Goal: Transaction & Acquisition: Register for event/course

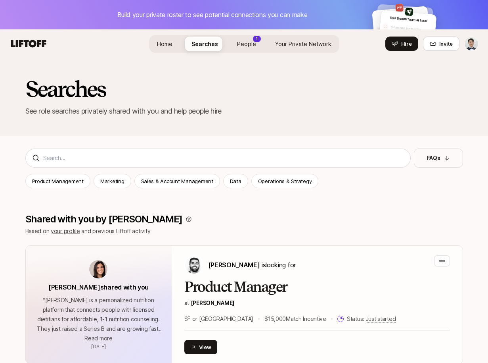
click at [247, 47] on span "People" at bounding box center [246, 44] width 19 height 8
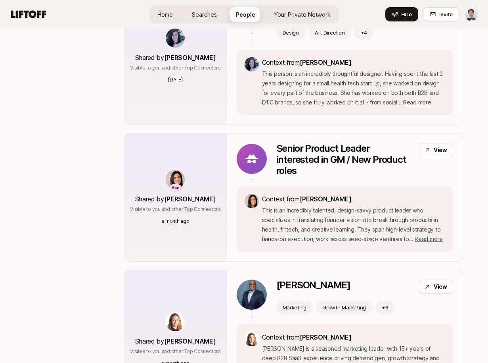
scroll to position [1063, 0]
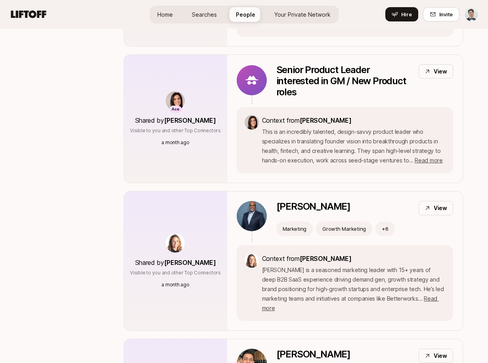
click at [39, 19] on icon at bounding box center [29, 14] width 38 height 11
click at [43, 13] on icon at bounding box center [28, 14] width 35 height 8
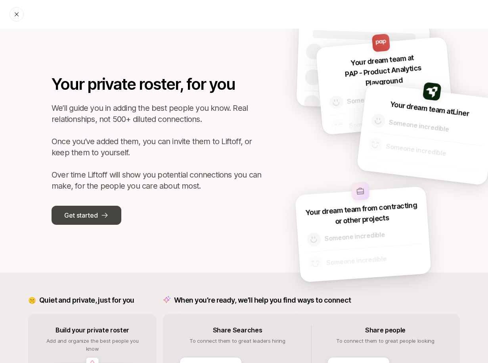
click at [111, 216] on button "Get started" at bounding box center [87, 214] width 70 height 19
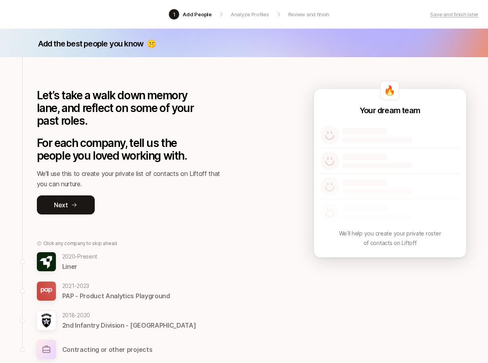
scroll to position [63, 0]
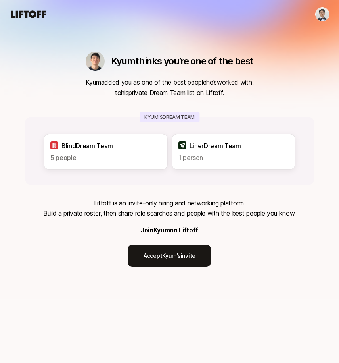
click at [191, 191] on div "Kyum thinks you’re one of the best Kyum added you as one of the best people he’…" at bounding box center [170, 159] width 290 height 215
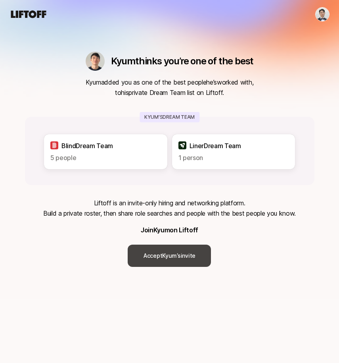
click at [192, 250] on link "Accept [PERSON_NAME]’s invite" at bounding box center [169, 255] width 83 height 22
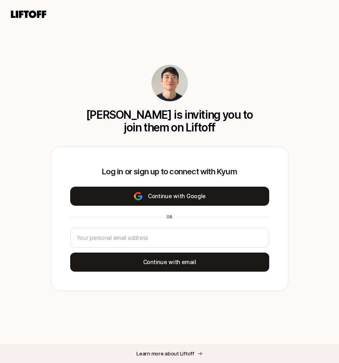
click at [184, 201] on button "Continue with Google" at bounding box center [169, 195] width 199 height 19
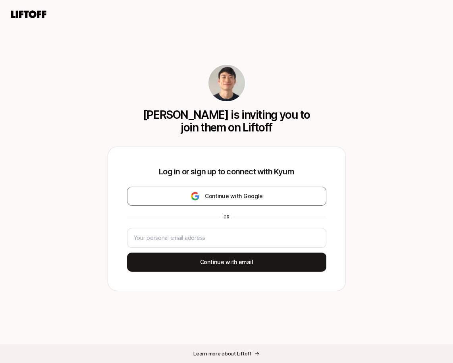
click at [225, 118] on p "[PERSON_NAME] is inviting you to join them on Liftoff" at bounding box center [226, 120] width 172 height 25
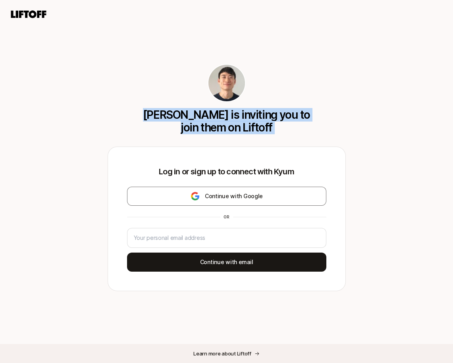
click at [225, 118] on p "[PERSON_NAME] is inviting you to join them on Liftoff" at bounding box center [226, 120] width 172 height 25
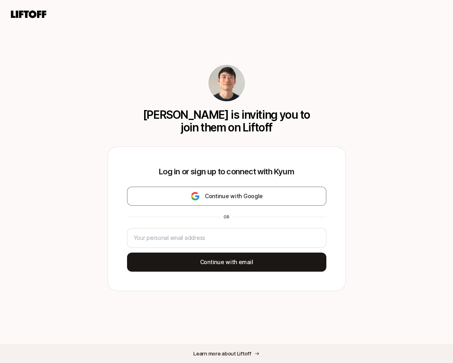
click at [226, 121] on p "[PERSON_NAME] is inviting you to join them on Liftoff" at bounding box center [226, 120] width 172 height 25
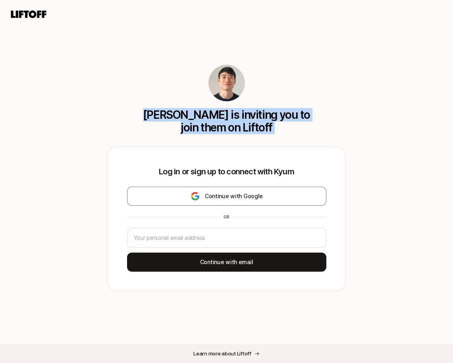
click at [32, 10] on icon at bounding box center [29, 14] width 38 height 11
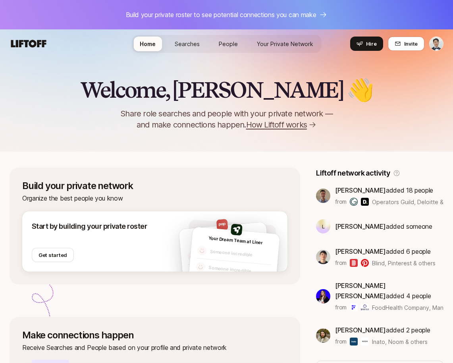
click at [194, 50] on link "Searches" at bounding box center [187, 43] width 38 height 15
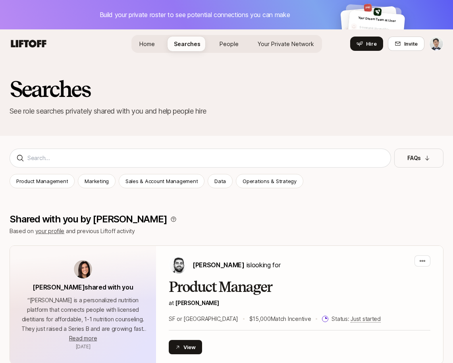
click at [220, 48] on link "People" at bounding box center [229, 43] width 32 height 15
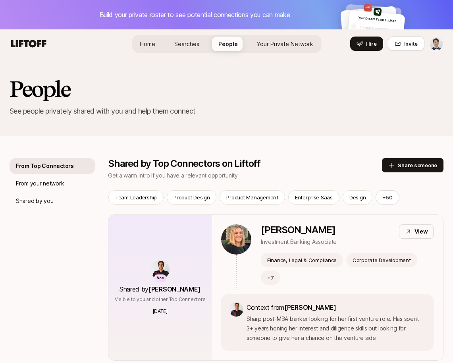
click at [382, 12] on div "Your Dream Team at PAP - Product Analytics Playground" at bounding box center [368, 17] width 52 height 13
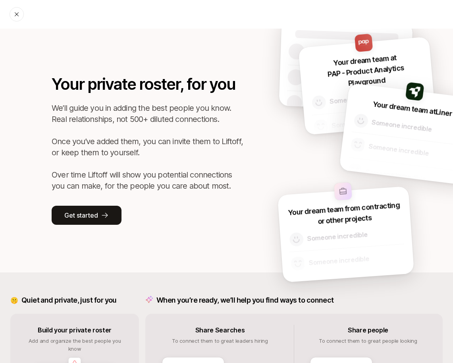
click at [21, 13] on div at bounding box center [17, 14] width 14 height 14
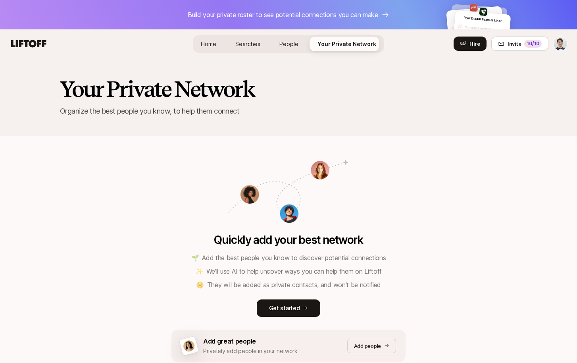
scroll to position [53, 0]
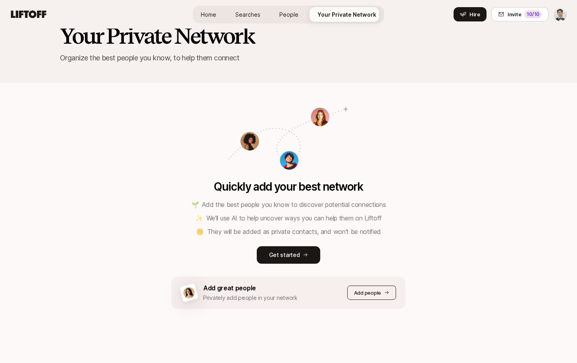
click at [363, 291] on p "Add people" at bounding box center [367, 292] width 27 height 8
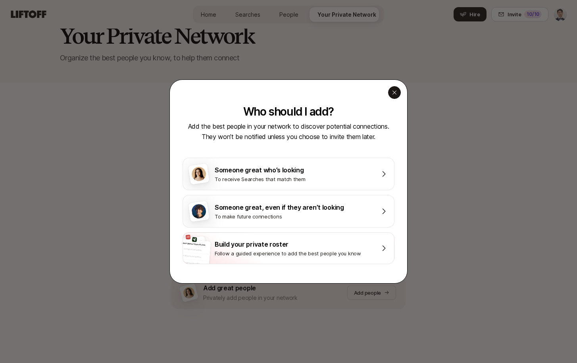
click at [394, 98] on div "button" at bounding box center [394, 92] width 13 height 13
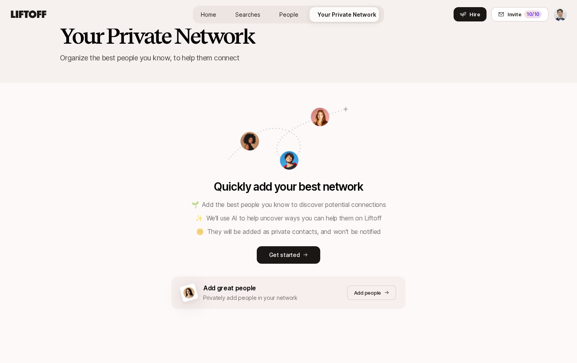
click at [561, 16] on html "Build your private roster to see potential connections you can make Your Dream …" at bounding box center [288, 128] width 577 height 363
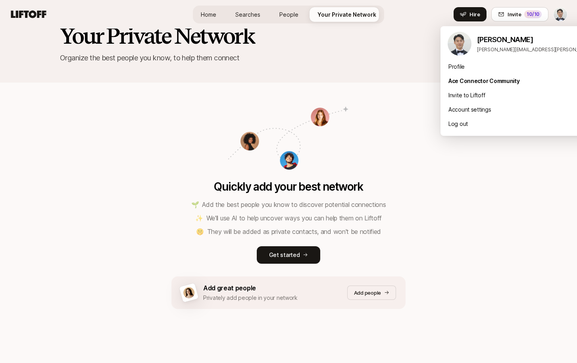
click at [394, 40] on html "Build your private roster to see potential connections you can make Your Dream …" at bounding box center [288, 128] width 577 height 363
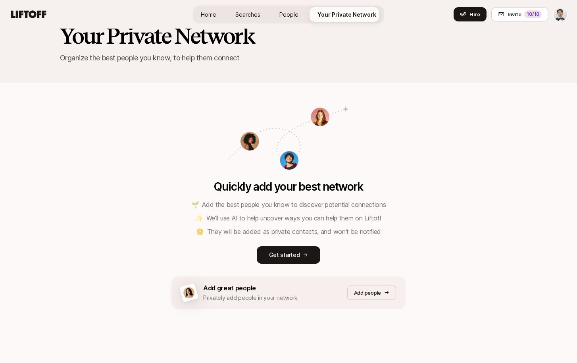
click at [282, 12] on span "People" at bounding box center [288, 14] width 19 height 8
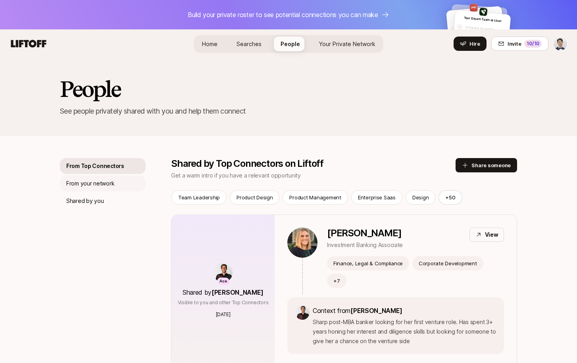
click at [132, 186] on div "From your network" at bounding box center [103, 183] width 86 height 16
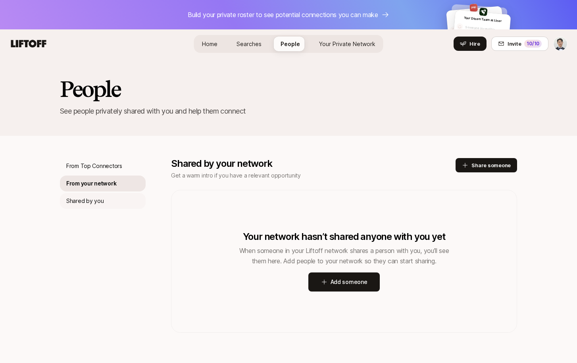
click at [125, 200] on div "Shared by you" at bounding box center [103, 201] width 86 height 16
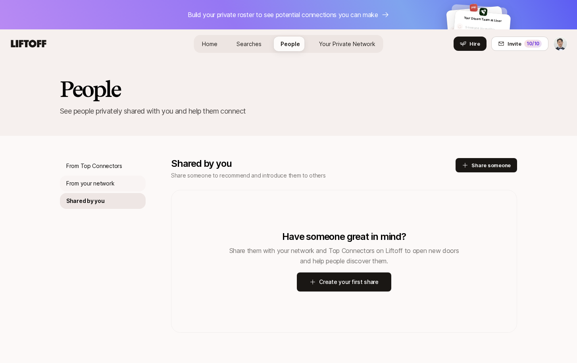
click at [129, 181] on div "From your network" at bounding box center [103, 183] width 86 height 16
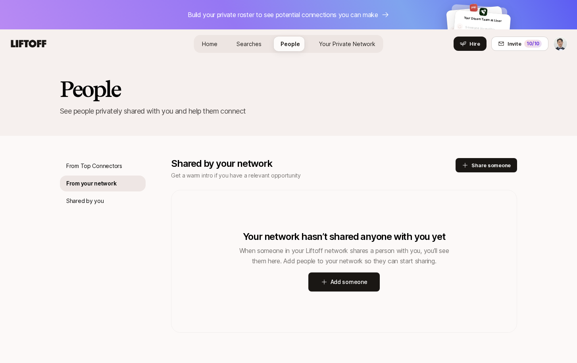
click at [129, 176] on div "From your network" at bounding box center [103, 183] width 86 height 16
click at [130, 167] on div "From Top Connectors" at bounding box center [103, 166] width 86 height 16
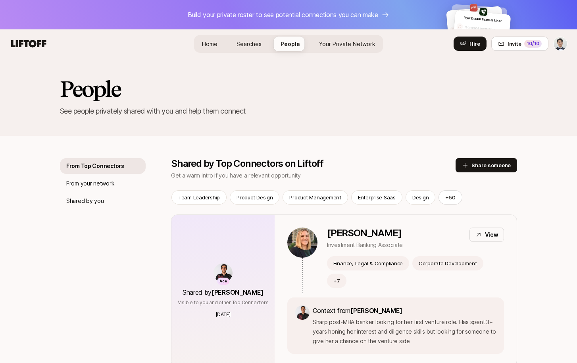
click at [228, 47] on div "Home Searches People Your Private Network Hire" at bounding box center [288, 44] width 189 height 18
click at [246, 42] on span "Searches" at bounding box center [248, 44] width 25 height 8
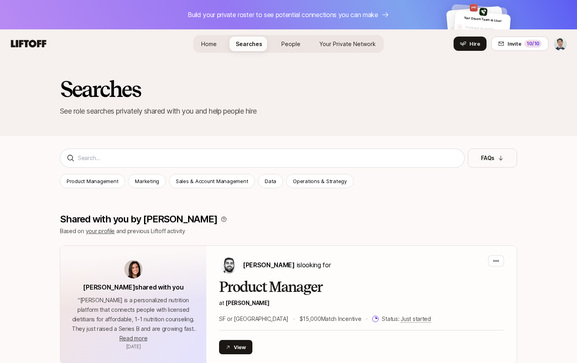
click at [216, 46] on span "Home" at bounding box center [208, 44] width 15 height 8
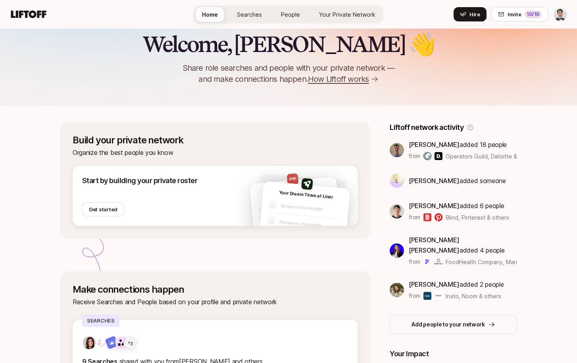
scroll to position [63, 0]
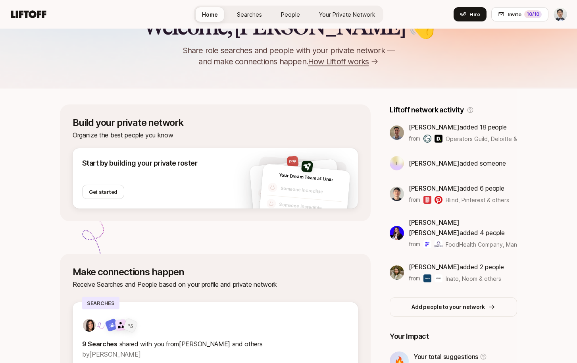
click at [389, 191] on img at bounding box center [396, 193] width 14 height 14
click at [409, 184] on span "[PERSON_NAME]" at bounding box center [434, 188] width 51 height 8
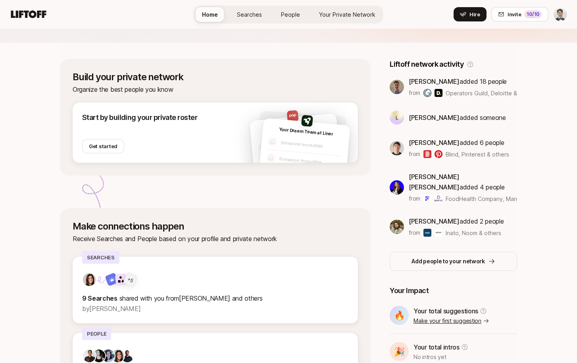
scroll to position [120, 0]
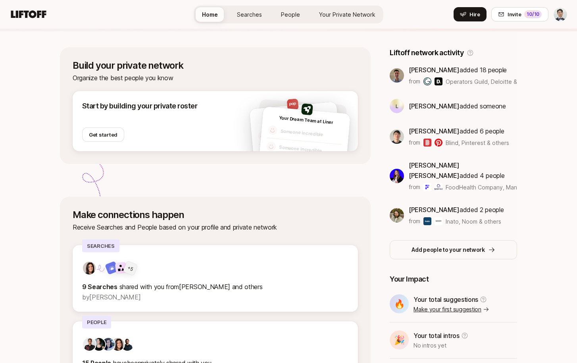
click at [349, 204] on div "Make connections happen Receive Searches and People based on your profile and p…" at bounding box center [215, 298] width 311 height 204
click at [389, 132] on img at bounding box center [396, 136] width 14 height 14
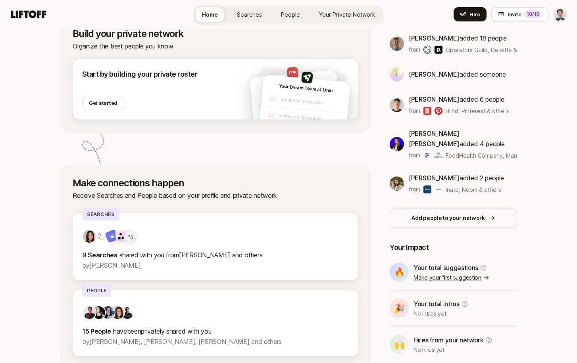
scroll to position [163, 0]
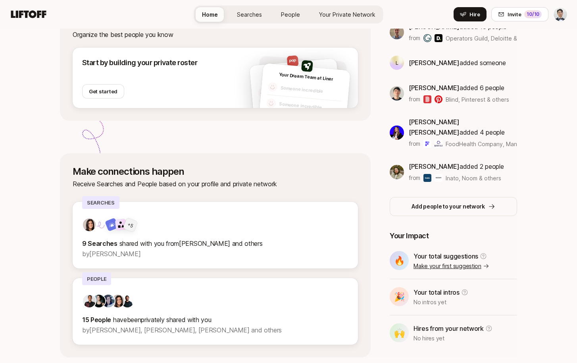
click at [335, 151] on div "Build your private network Organize the best people you know Start by building …" at bounding box center [215, 180] width 311 height 353
click at [389, 97] on div "Kyum Kim added 6 people from Blind, Pinterest & others" at bounding box center [452, 92] width 127 height 21
click at [409, 88] on span "Kyum Kim" at bounding box center [434, 88] width 51 height 8
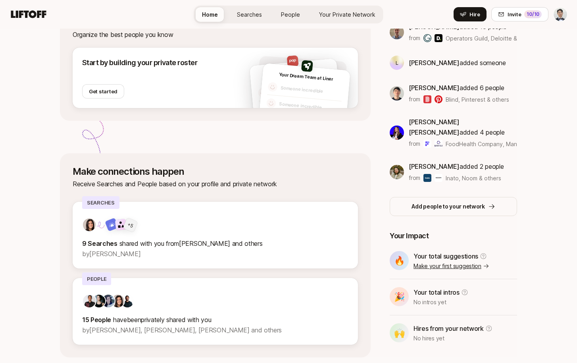
click at [409, 96] on p "from" at bounding box center [415, 99] width 12 height 10
click at [349, 143] on div "Build your private network Organize the best people you know Start by building …" at bounding box center [215, 180] width 311 height 353
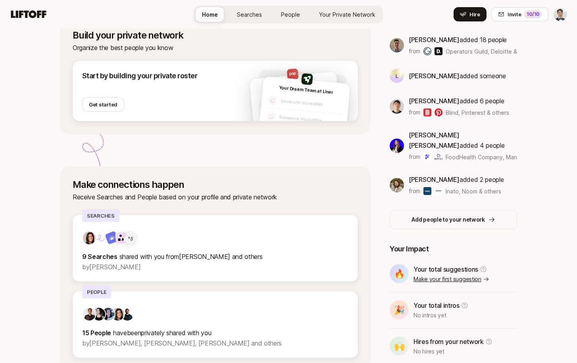
scroll to position [87, 0]
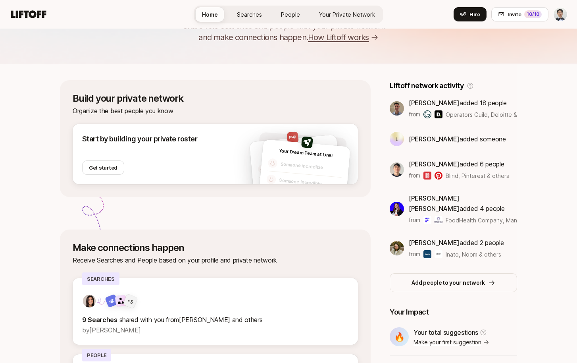
click at [410, 140] on span "Lynda Deakin" at bounding box center [434, 139] width 51 height 8
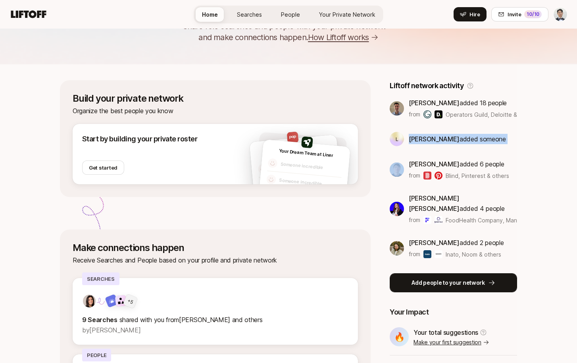
click at [411, 278] on p "Add people to your network" at bounding box center [447, 283] width 73 height 10
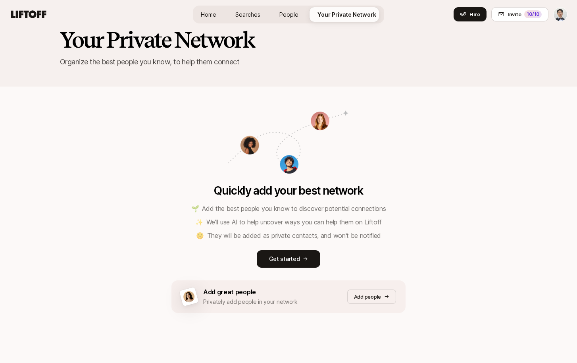
scroll to position [53, 0]
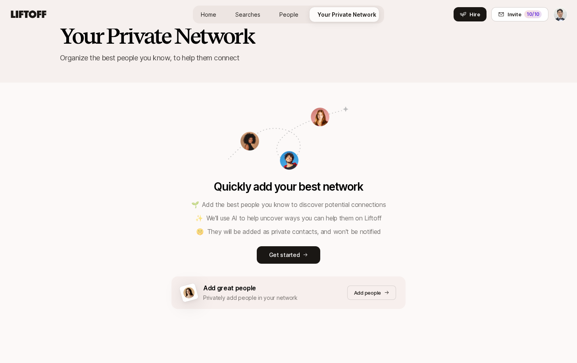
click at [315, 213] on p "✨ We'll use AI to help uncover ways you can help them on Liftoff" at bounding box center [288, 218] width 186 height 10
click at [324, 201] on p "🌱 Add the best people you know to discover potential connections" at bounding box center [288, 204] width 195 height 10
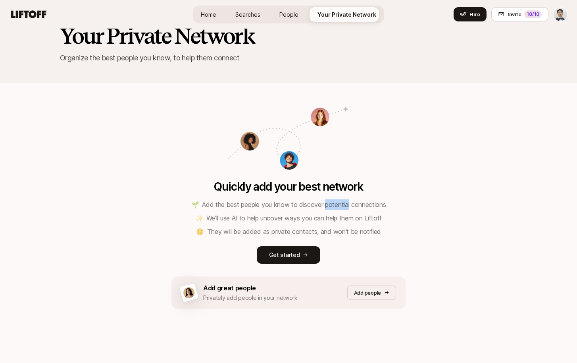
click at [324, 201] on p "🌱 Add the best people you know to discover potential connections" at bounding box center [288, 204] width 195 height 10
click at [336, 187] on p "Quickly add your best network" at bounding box center [288, 186] width 149 height 13
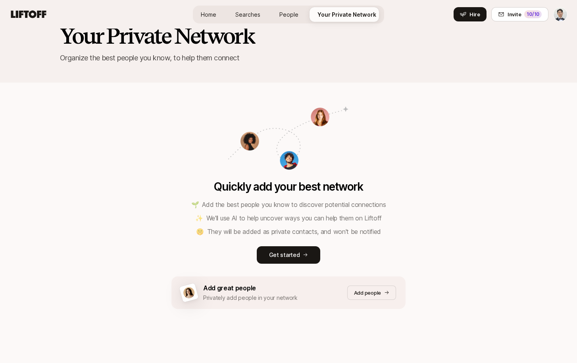
click at [336, 187] on p "Quickly add your best network" at bounding box center [288, 186] width 149 height 13
click at [332, 229] on p "🤫 They will be added as private contacts, and won't be notified" at bounding box center [288, 231] width 185 height 10
click at [357, 288] on p "Add people" at bounding box center [367, 292] width 27 height 8
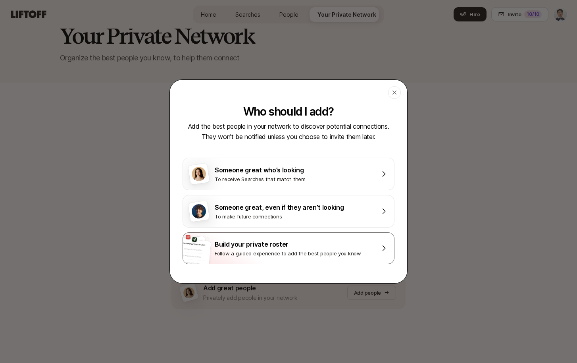
click at [335, 238] on div "Your Dream Team at Airbnb Someone incredible Someone incredible Someone incredi…" at bounding box center [288, 248] width 212 height 32
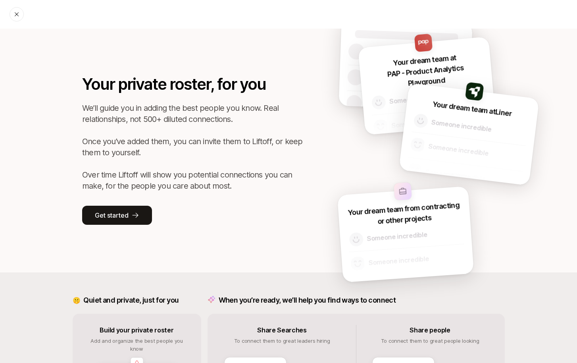
click at [17, 17] on icon at bounding box center [16, 14] width 6 height 6
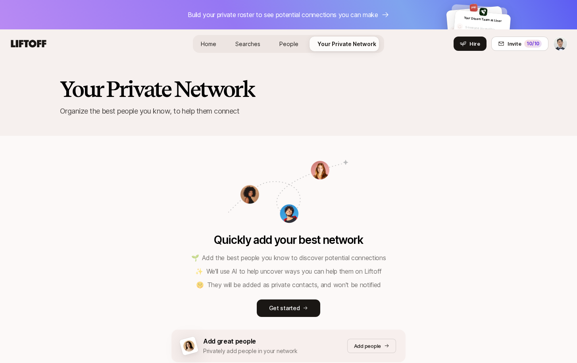
click at [561, 46] on html "Build your private roster to see potential connections you can make Your Dream …" at bounding box center [288, 181] width 577 height 363
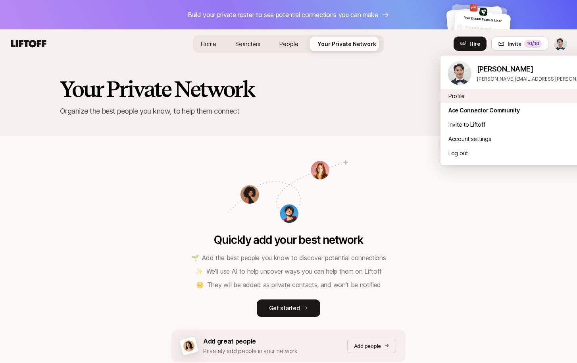
click at [509, 96] on div "Profile" at bounding box center [538, 96] width 196 height 14
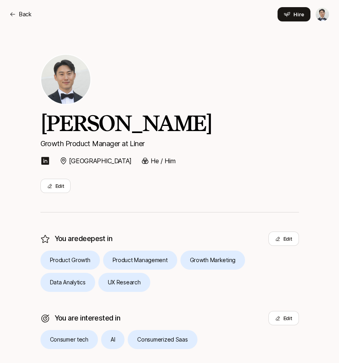
scroll to position [75, 0]
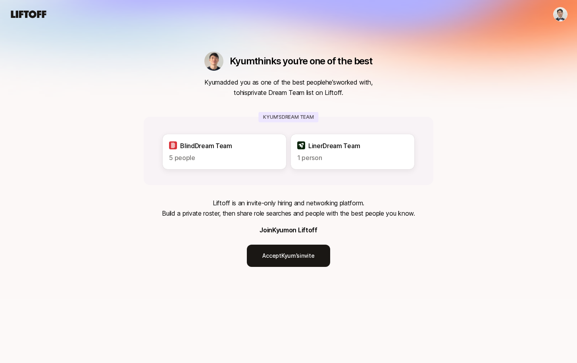
click at [372, 153] on p "1 person" at bounding box center [352, 157] width 111 height 10
click at [327, 246] on link "Accept Kyum’s invite" at bounding box center [288, 255] width 83 height 22
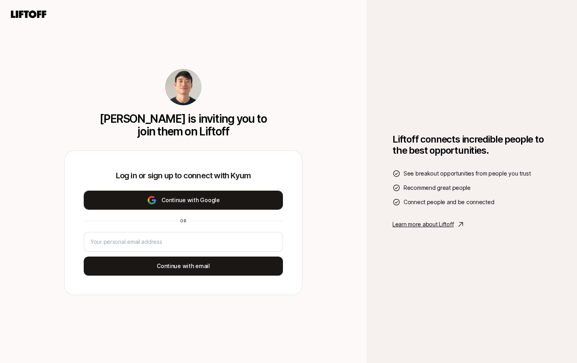
click at [269, 199] on button "Continue with Google" at bounding box center [183, 199] width 199 height 19
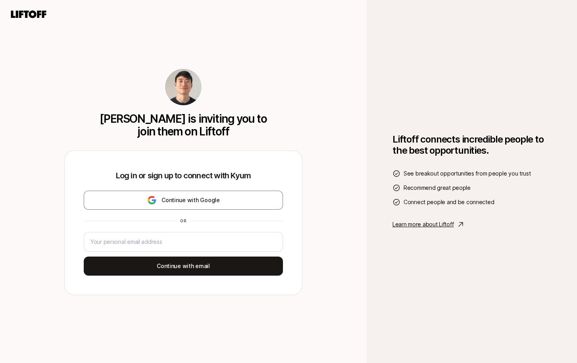
click at [42, 16] on icon at bounding box center [28, 14] width 35 height 8
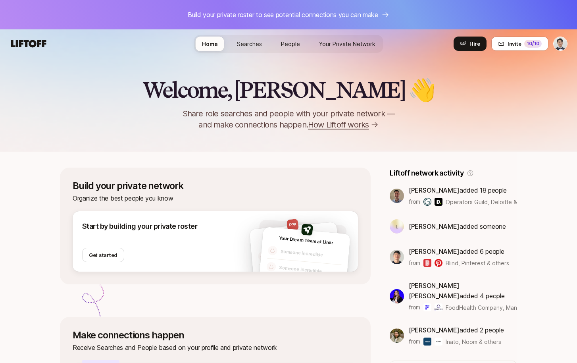
click at [558, 52] on nav "Home Searches People Your Private Network Hire Hire Invite 10 /10" at bounding box center [288, 43] width 577 height 29
click at [560, 47] on html "Build your private roster to see potential connections you can make Home Search…" at bounding box center [288, 181] width 577 height 363
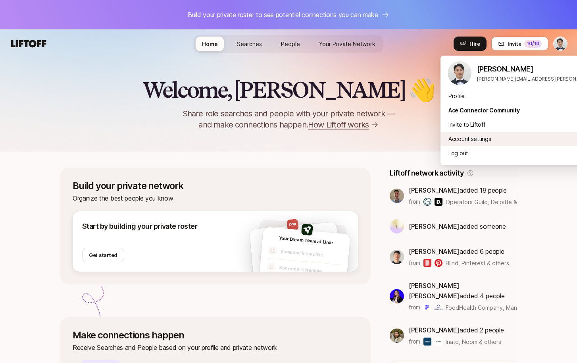
click at [473, 136] on div "Account settings" at bounding box center [538, 139] width 196 height 14
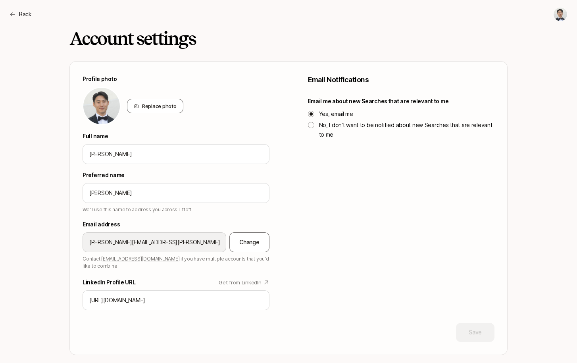
click at [198, 222] on label "Email address" at bounding box center [175, 224] width 187 height 10
click at [26, 14] on p "Back" at bounding box center [25, 15] width 13 height 10
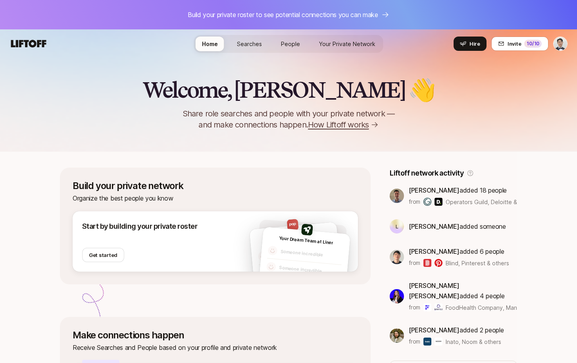
click at [560, 50] on html "Build your private roster to see potential connections you can make Home Search…" at bounding box center [288, 181] width 577 height 363
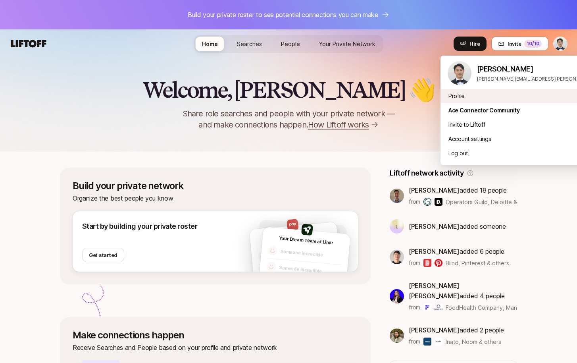
click at [485, 99] on div "Profile" at bounding box center [538, 96] width 196 height 14
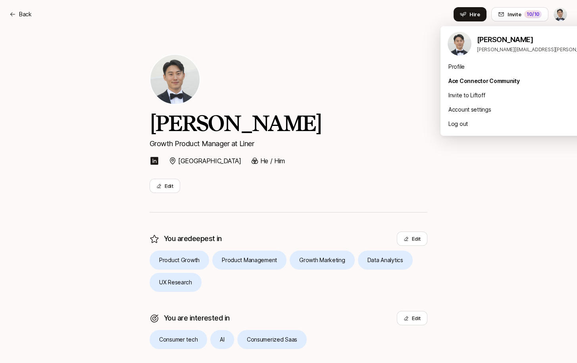
click at [563, 12] on html "Back Back Hire Invite 10 /10 Alexander Yoon Growth Product Manager at Liner San…" at bounding box center [288, 181] width 577 height 363
click at [226, 29] on html "Back Back Hire Invite 10 /10 Alexander Yoon Growth Product Manager at Liner San…" at bounding box center [288, 181] width 577 height 363
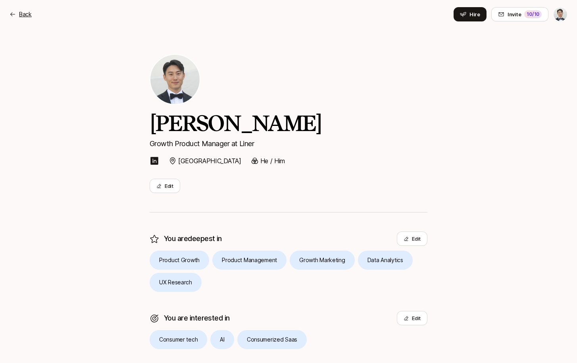
click at [15, 13] on icon at bounding box center [13, 14] width 6 height 6
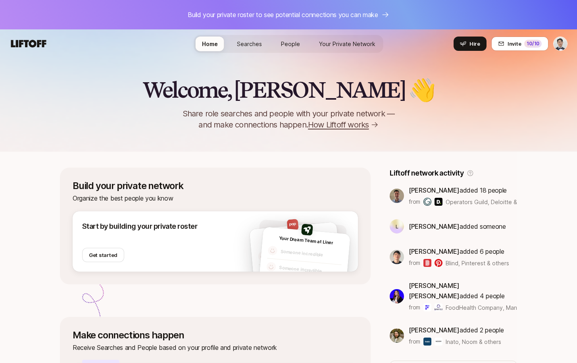
click at [255, 51] on div "Home Searches People Your Private Network Hire" at bounding box center [288, 44] width 189 height 18
click at [251, 46] on span "Searches" at bounding box center [249, 44] width 25 height 8
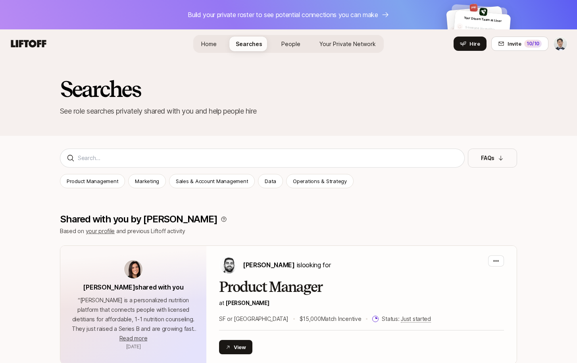
click at [285, 29] on div "Build your private roster to see potential connections you can make Your Dream …" at bounding box center [288, 14] width 577 height 29
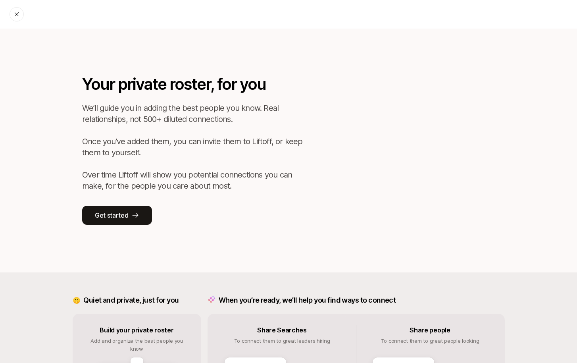
click at [285, 42] on div "Your private roster, for you We’ll guide you in adding the best people you know…" at bounding box center [289, 151] width 516 height 244
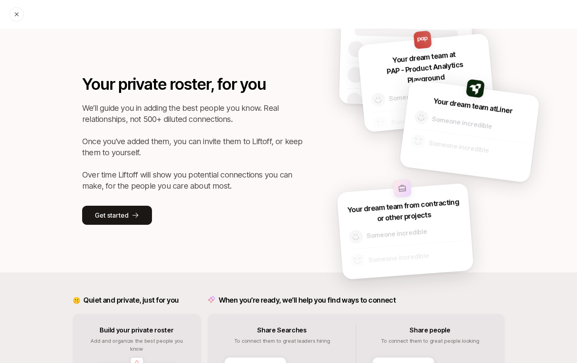
click at [16, 14] on icon at bounding box center [16, 14] width 6 height 6
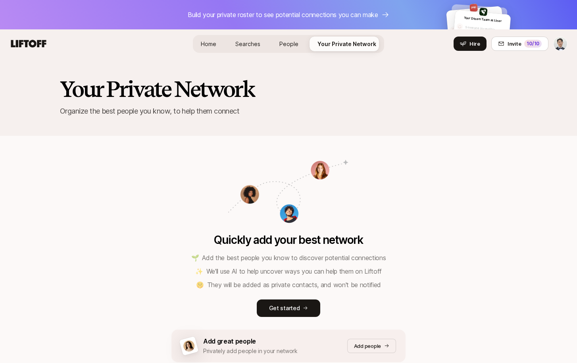
click at [302, 47] on link "People" at bounding box center [289, 43] width 32 height 15
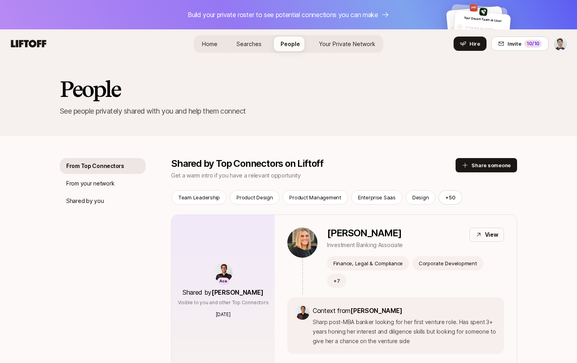
click at [265, 44] on link "Searches" at bounding box center [249, 43] width 38 height 15
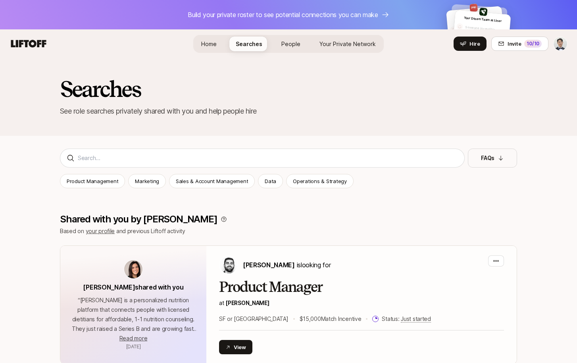
click at [324, 44] on span "Your Private Network" at bounding box center [347, 44] width 56 height 8
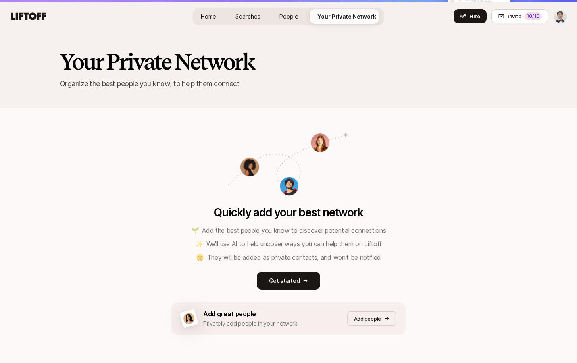
scroll to position [53, 0]
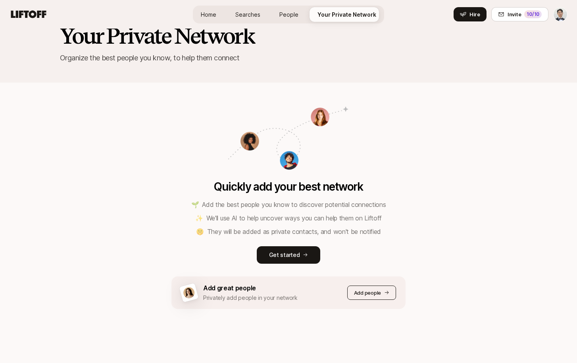
click at [363, 288] on p "Add people" at bounding box center [367, 292] width 27 height 8
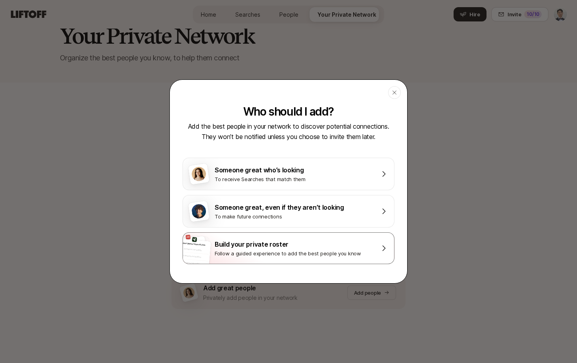
click at [336, 251] on div "Follow a guided experience to add the best people you know" at bounding box center [294, 253] width 159 height 8
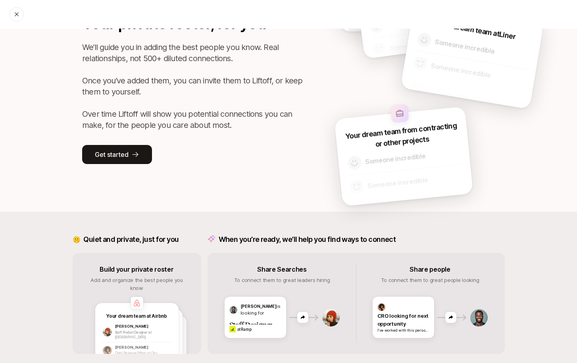
scroll to position [83, 0]
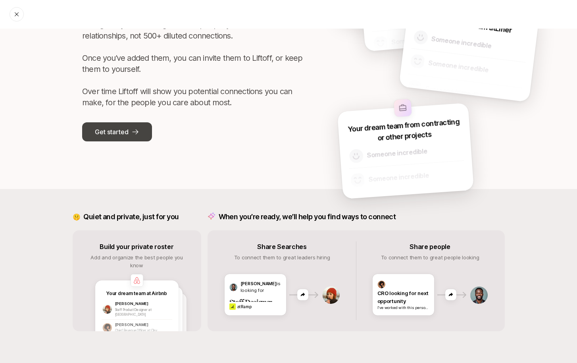
click at [136, 139] on button "Get started" at bounding box center [117, 131] width 70 height 19
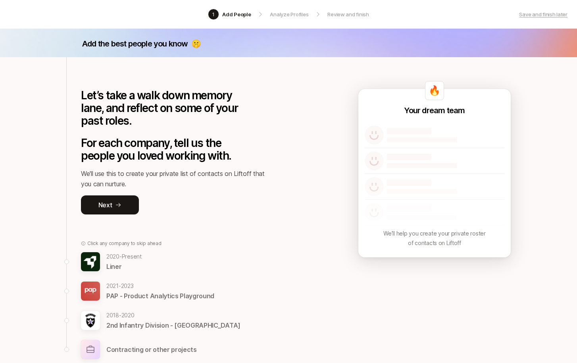
click at [131, 261] on p "Liner" at bounding box center [123, 266] width 35 height 10
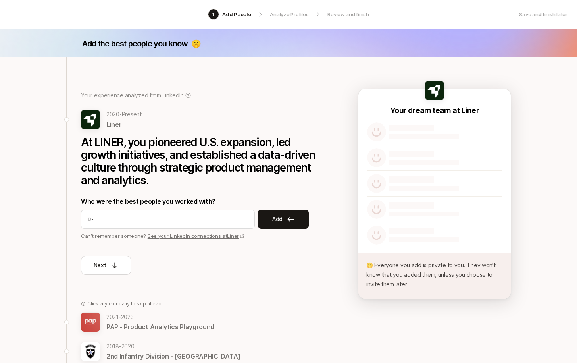
type input "ㅁ"
type input "k"
type input "Kyum"
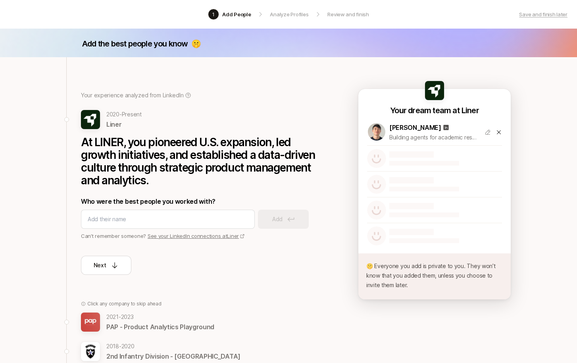
click at [425, 134] on p "Building agents for academic research at Liner" at bounding box center [433, 137] width 89 height 10
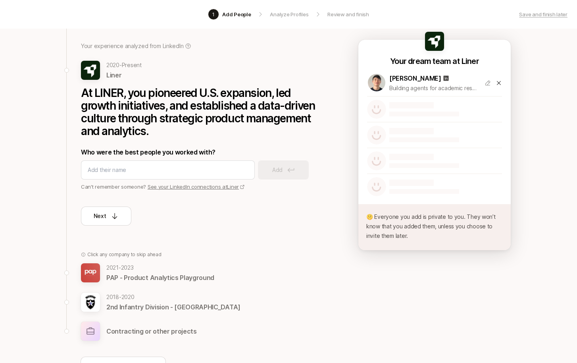
scroll to position [52, 0]
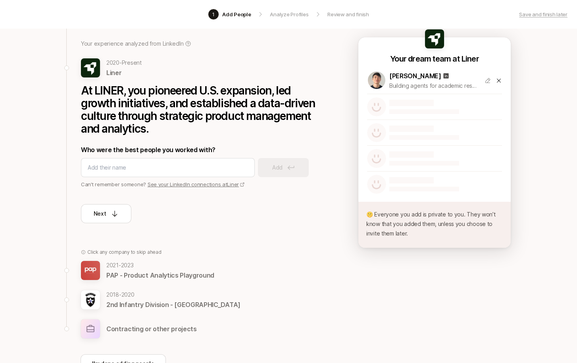
click at [498, 79] on icon at bounding box center [498, 80] width 6 height 6
click at [287, 17] on p "Analyze Profiles" at bounding box center [289, 14] width 38 height 8
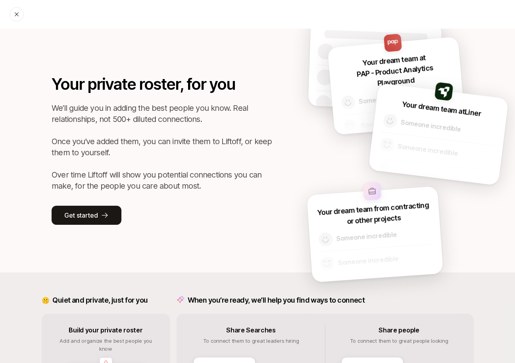
click at [13, 16] on div at bounding box center [17, 14] width 14 height 14
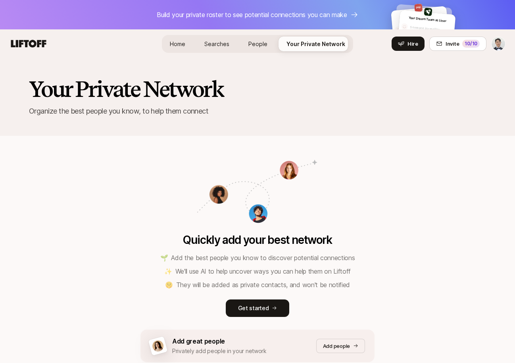
click at [506, 46] on nav "Home Searches People Your Private Network Hire Hire Invite 10 /10" at bounding box center [257, 43] width 515 height 29
click at [502, 46] on html "Build your private roster to see potential connections you can make Your Dream …" at bounding box center [257, 181] width 515 height 363
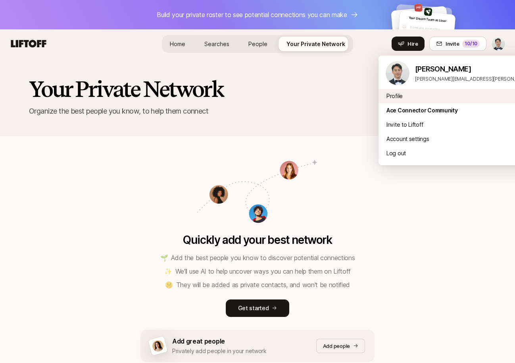
click at [423, 94] on div "Profile" at bounding box center [476, 96] width 196 height 14
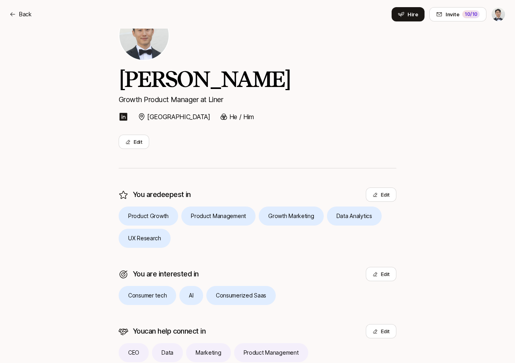
scroll to position [25, 0]
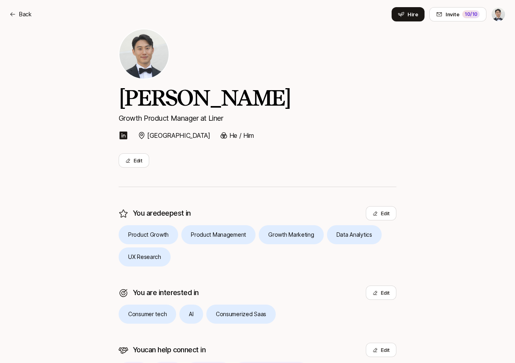
click at [137, 64] on img at bounding box center [143, 53] width 49 height 49
click at [144, 160] on button "Edit" at bounding box center [134, 160] width 31 height 14
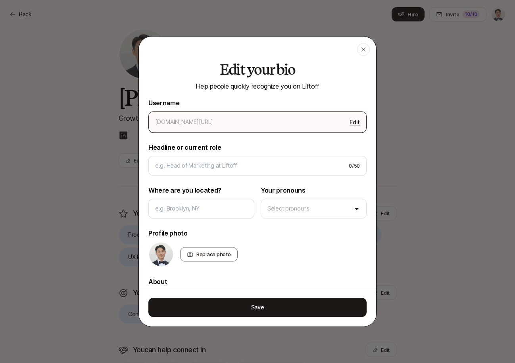
type input "alexandersyoon"
type input "Growth Product Manager"
type input "San Francisco"
type textarea "I’m a Growth Product Manager who loves scaling consumer AI products through dat…"
type textarea "x"
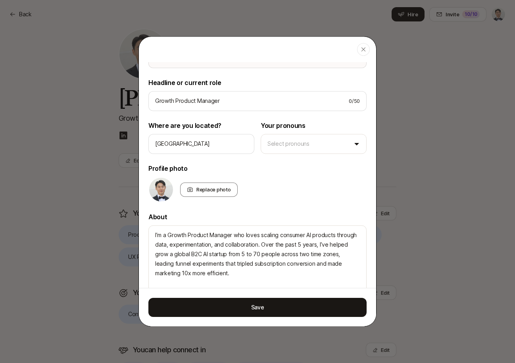
scroll to position [67, 0]
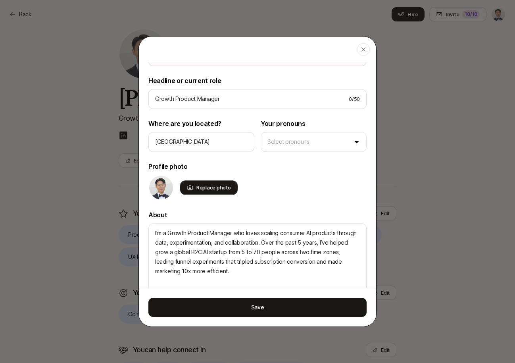
click at [198, 185] on div "Replace photo" at bounding box center [209, 187] width 58 height 14
click at [236, 193] on input "Replace photo" at bounding box center [237, 194] width 2 height 2
type input "C:\fakepath\_DSC7848-2.jpg"
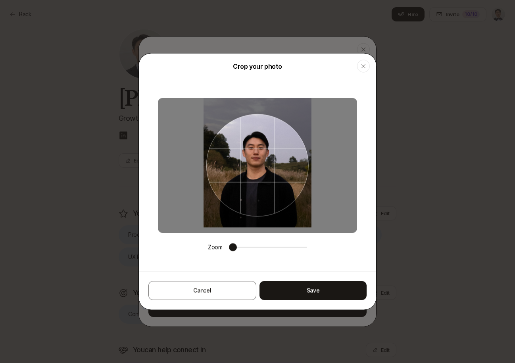
drag, startPoint x: 276, startPoint y: 196, endPoint x: 280, endPoint y: 190, distance: 6.1
click at [280, 190] on div at bounding box center [257, 165] width 102 height 102
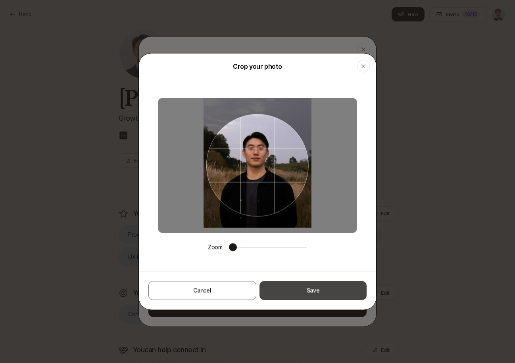
click at [307, 290] on button "Save" at bounding box center [312, 290] width 107 height 19
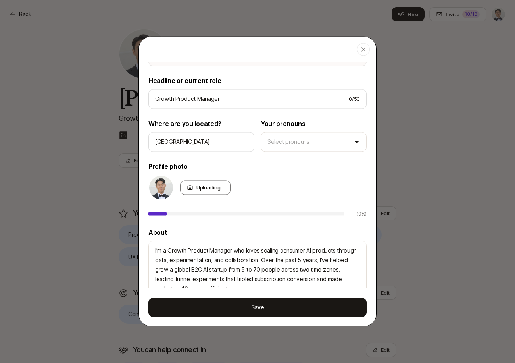
scroll to position [0, 0]
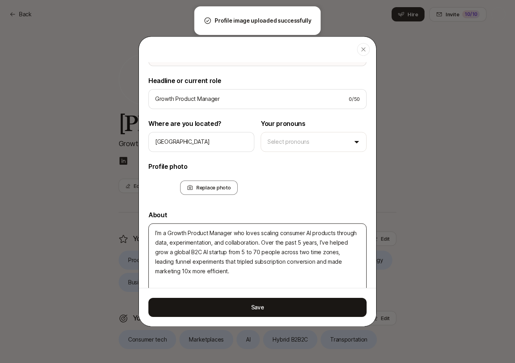
type textarea "x"
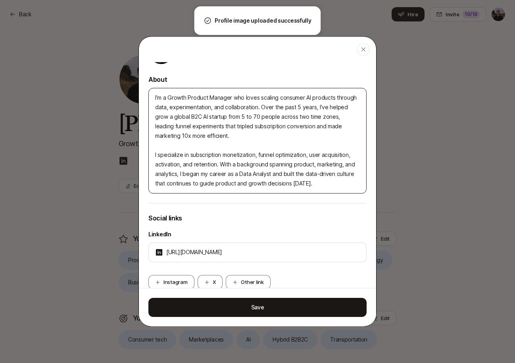
scroll to position [219, 0]
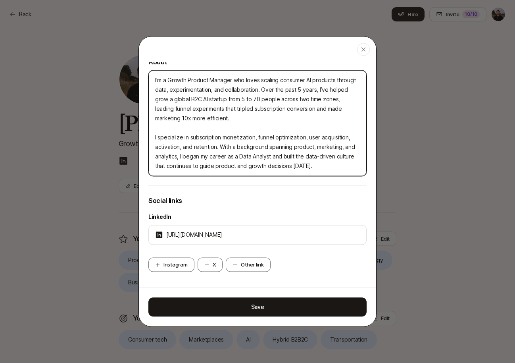
click at [310, 163] on textarea "I’m a Growth Product Manager who loves scaling consumer AI products through dat…" at bounding box center [257, 123] width 218 height 106
click at [298, 157] on textarea "I’m a Growth Product Manager who loves scaling consumer AI products through dat…" at bounding box center [257, 123] width 218 height 106
type textarea "x"
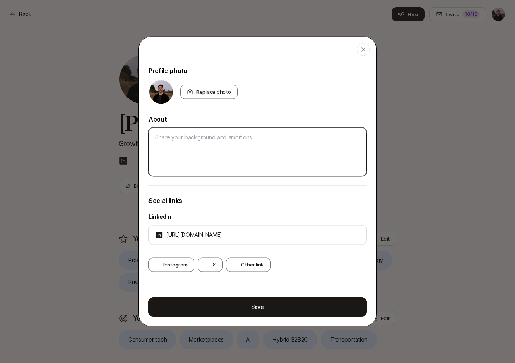
scroll to position [162, 0]
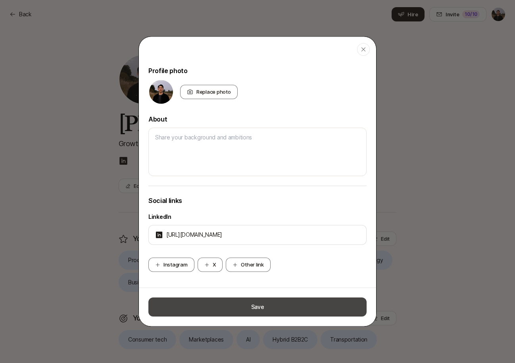
click at [280, 305] on button "Save" at bounding box center [257, 306] width 218 height 19
type textarea "x"
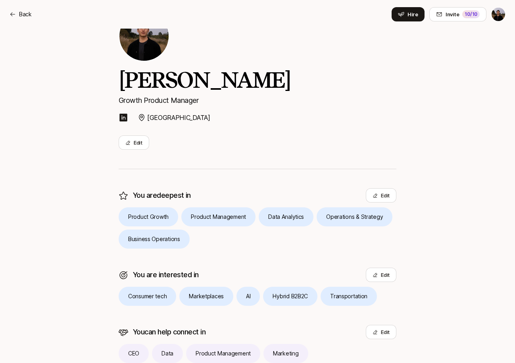
scroll to position [75, 0]
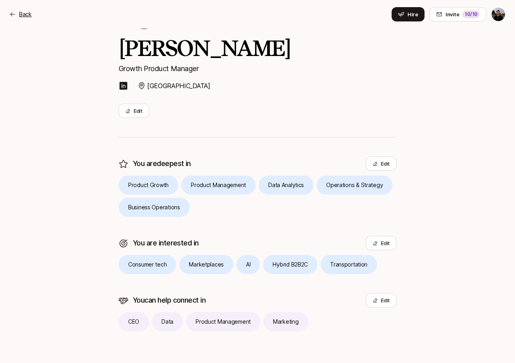
click at [24, 13] on p "Back" at bounding box center [25, 15] width 13 height 10
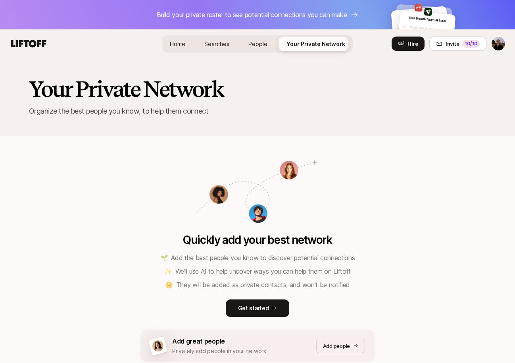
click at [223, 48] on link "Searches" at bounding box center [217, 43] width 38 height 15
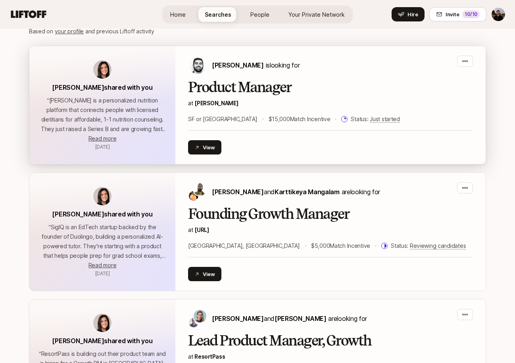
scroll to position [199, 0]
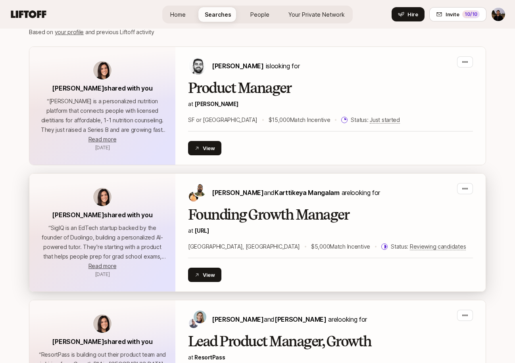
click at [278, 221] on h2 "Founding Growth Manager" at bounding box center [330, 215] width 285 height 16
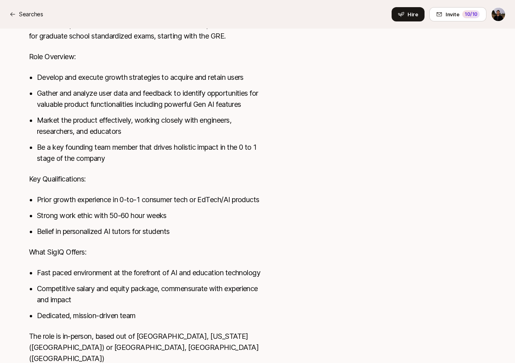
scroll to position [366, 0]
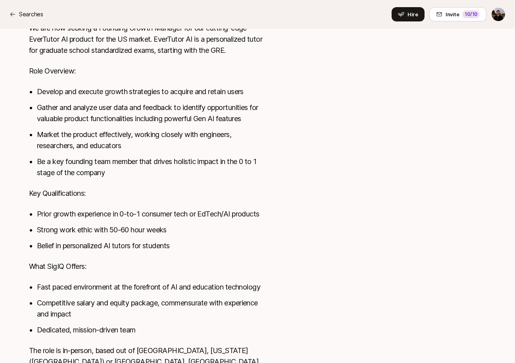
click at [41, 107] on li "Gather and analyze user data and feedback to identify opportunities for valuabl…" at bounding box center [153, 113] width 233 height 22
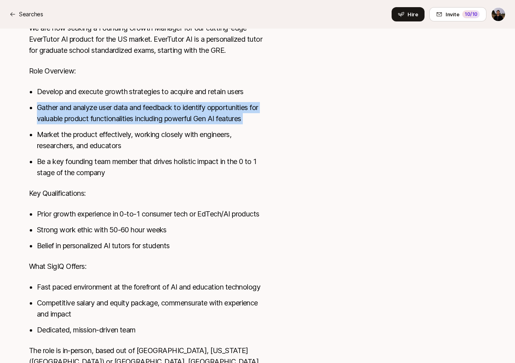
click at [41, 107] on li "Gather and analyze user data and feedback to identify opportunities for valuabl…" at bounding box center [153, 113] width 233 height 22
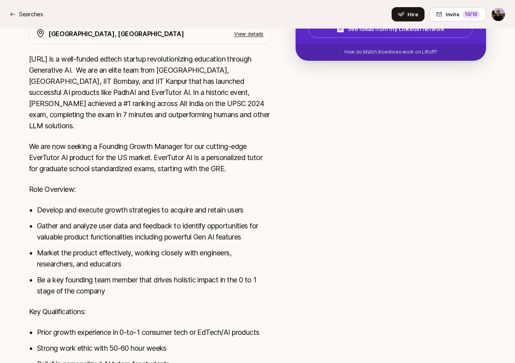
scroll to position [223, 0]
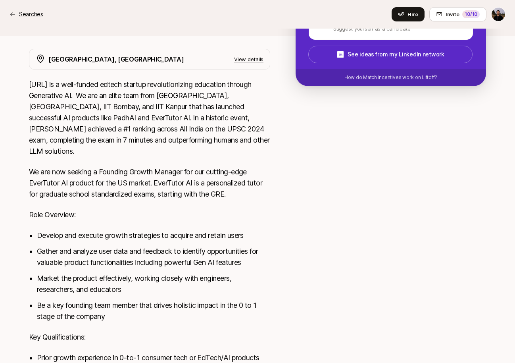
click at [13, 18] on div "Searches" at bounding box center [27, 15] width 34 height 10
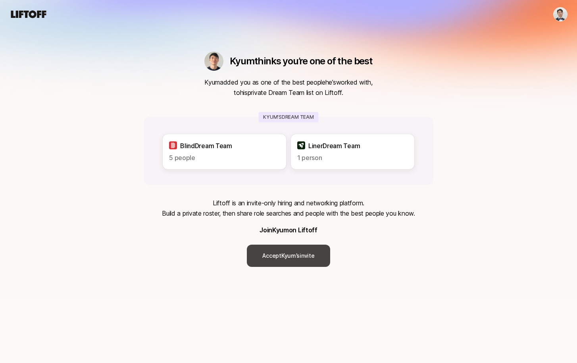
click at [297, 253] on link "Accept [PERSON_NAME]’s invite" at bounding box center [288, 255] width 83 height 22
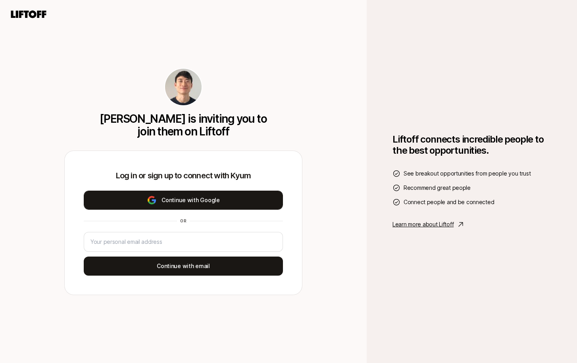
click at [257, 208] on button "Continue with Google" at bounding box center [183, 199] width 199 height 19
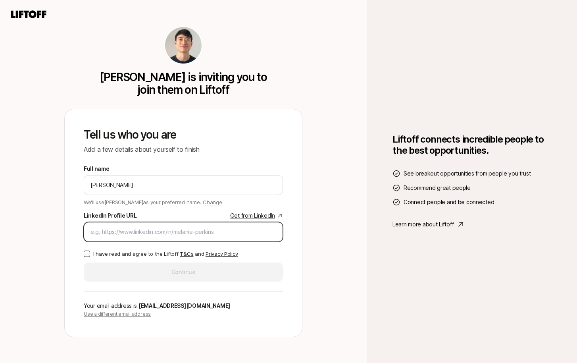
paste input "https://www.linkedin.com/in/alexandersyoon/"
type input "https://www.linkedin.com/in/alexandersyoon/"
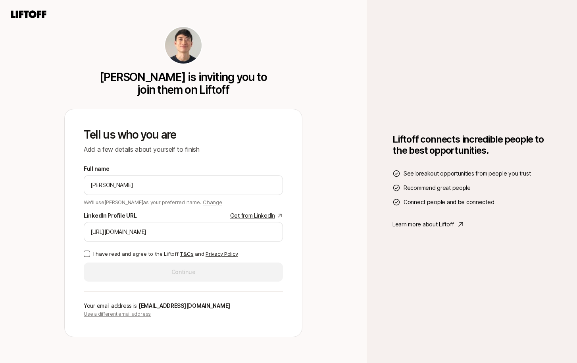
click at [143, 253] on p "I have read and agree to the Liftoff T&Cs and Privacy Policy" at bounding box center [165, 253] width 144 height 8
click at [90, 253] on button "I have read and agree to the Liftoff T&Cs and Privacy Policy" at bounding box center [87, 253] width 6 height 6
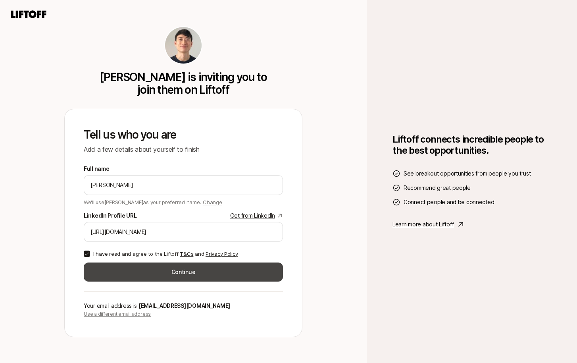
click at [143, 267] on button "Continue" at bounding box center [183, 271] width 199 height 19
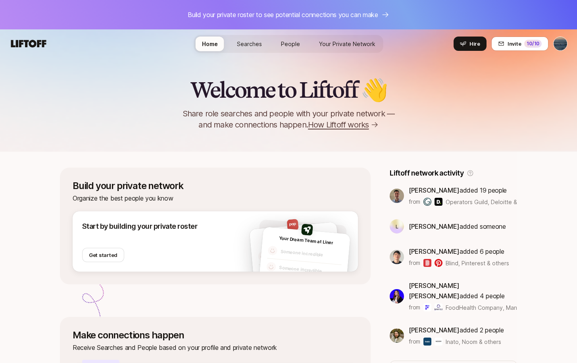
click at [292, 43] on span "People" at bounding box center [290, 44] width 19 height 8
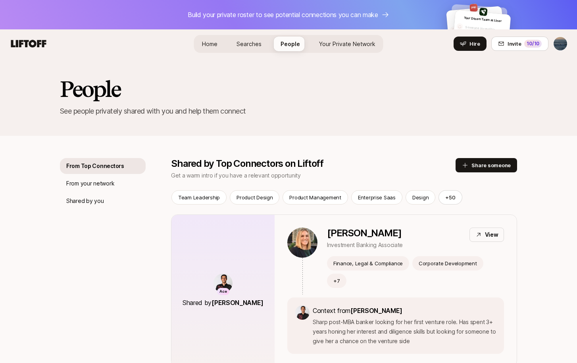
click at [336, 42] on span "Your Private Network" at bounding box center [347, 44] width 56 height 8
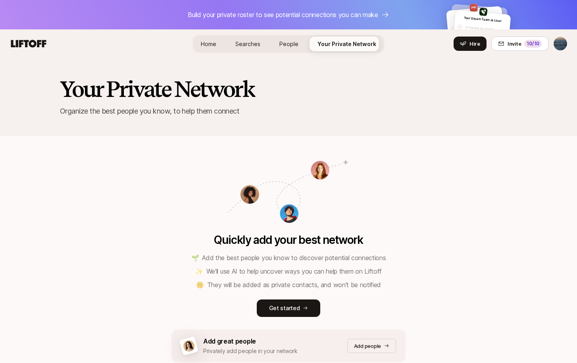
click at [556, 54] on nav "Home Searches People Your Private Network Hire Hire Invite 10 /10" at bounding box center [288, 43] width 577 height 29
click at [563, 46] on html "Build your private roster to see potential connections you can make Your Dream …" at bounding box center [288, 181] width 577 height 363
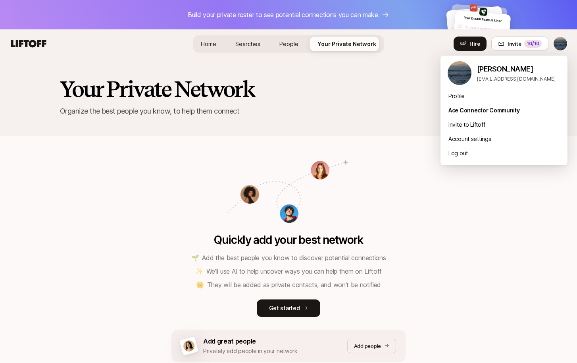
click at [386, 107] on html "Build your private roster to see potential connections you can make Your Dream …" at bounding box center [288, 181] width 577 height 363
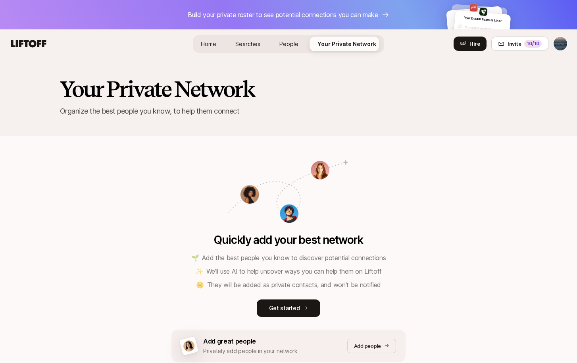
click at [564, 44] on html "Build your private roster to see potential connections you can make Your Dream …" at bounding box center [288, 181] width 577 height 363
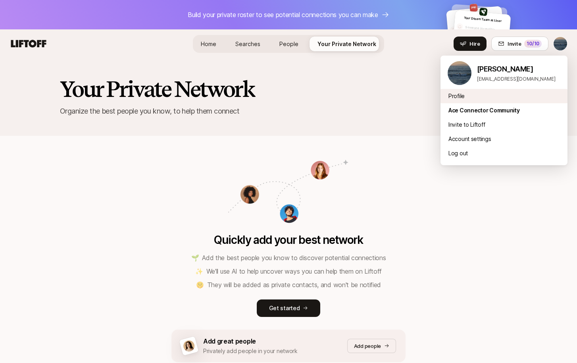
click at [472, 94] on div "Profile" at bounding box center [503, 96] width 127 height 14
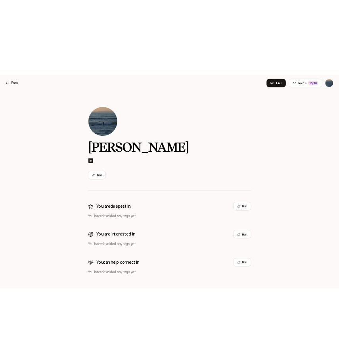
scroll to position [9, 0]
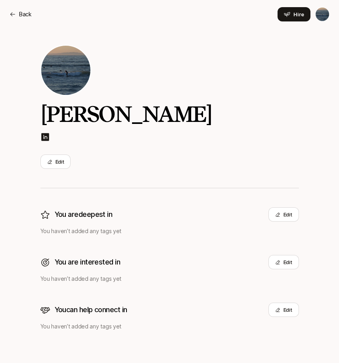
click at [219, 43] on div "Alex Edit You are deepest in Edit You haven’t added any tags yet You are intere…" at bounding box center [170, 187] width 278 height 337
click at [288, 220] on button "Edit" at bounding box center [284, 214] width 31 height 14
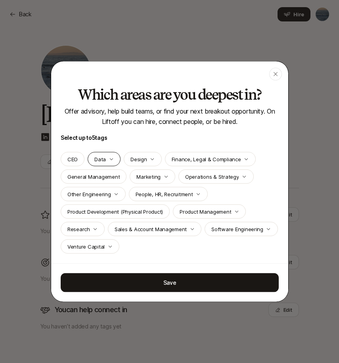
click at [112, 159] on icon "button" at bounding box center [111, 159] width 5 height 5
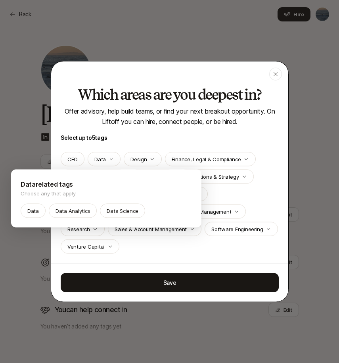
click at [146, 136] on div at bounding box center [169, 181] width 339 height 363
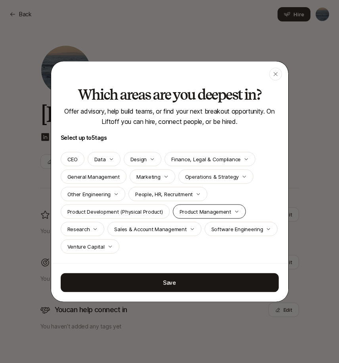
click at [197, 212] on p "Product Management" at bounding box center [206, 211] width 52 height 8
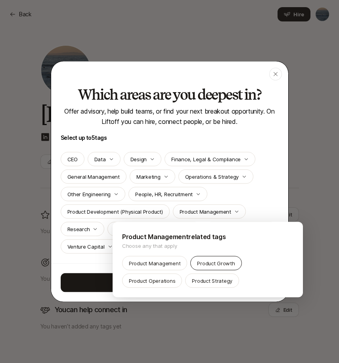
click at [201, 263] on p "Product Growth" at bounding box center [216, 263] width 38 height 8
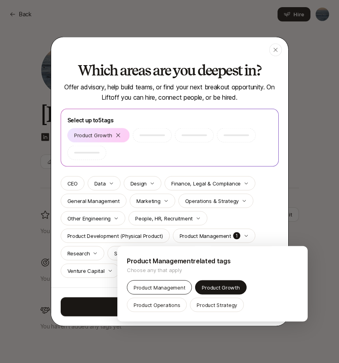
click at [163, 285] on p "Product Management" at bounding box center [160, 287] width 52 height 8
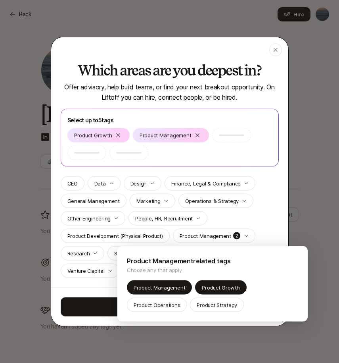
click at [221, 151] on div at bounding box center [169, 181] width 339 height 363
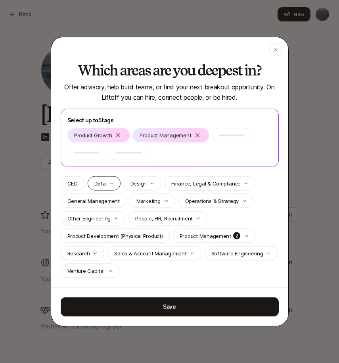
click at [105, 186] on p "Data" at bounding box center [100, 183] width 12 height 8
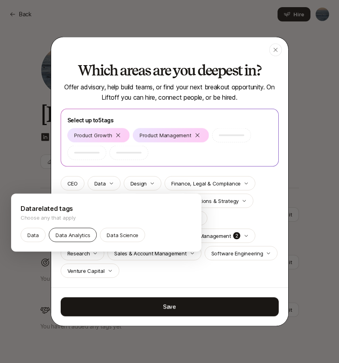
click at [65, 237] on p "Data Analytics" at bounding box center [73, 235] width 35 height 8
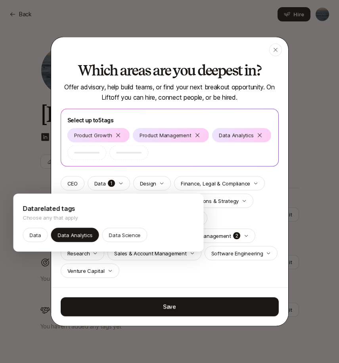
click at [136, 159] on div at bounding box center [169, 181] width 339 height 363
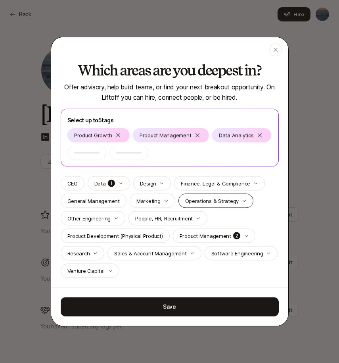
click at [212, 201] on p "Operations & Strategy" at bounding box center [212, 201] width 54 height 8
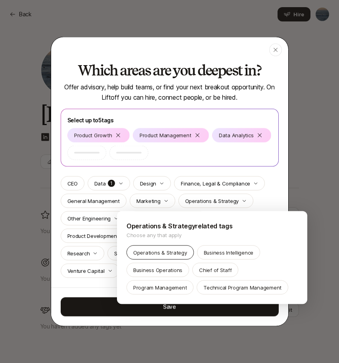
click at [175, 251] on p "Operations & Strategy" at bounding box center [160, 252] width 54 height 8
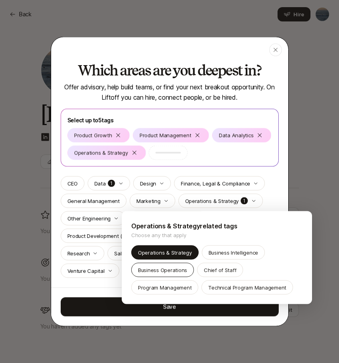
click at [173, 264] on div "Business Operations" at bounding box center [162, 270] width 63 height 14
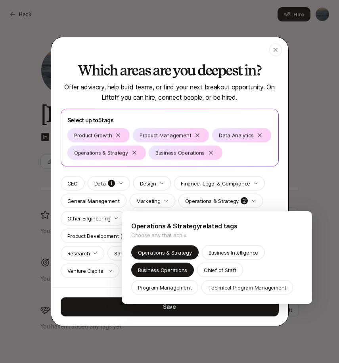
click at [243, 158] on div at bounding box center [169, 181] width 339 height 363
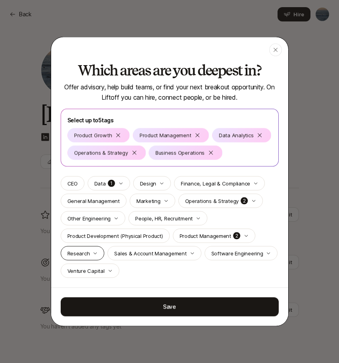
click at [90, 252] on div "Research" at bounding box center [83, 253] width 44 height 14
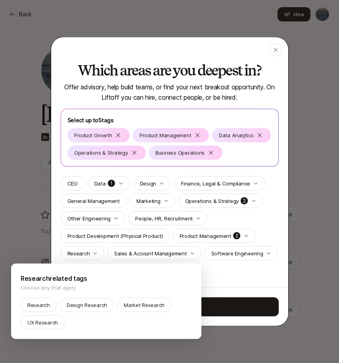
click at [111, 242] on div at bounding box center [169, 181] width 339 height 363
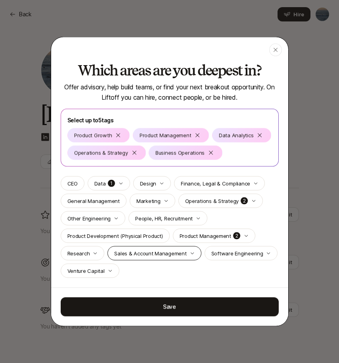
click at [131, 253] on p "Sales & Account Management" at bounding box center [150, 253] width 72 height 8
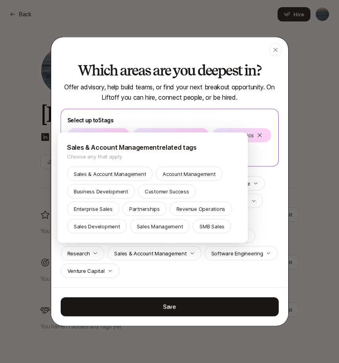
click at [142, 269] on div at bounding box center [169, 181] width 339 height 363
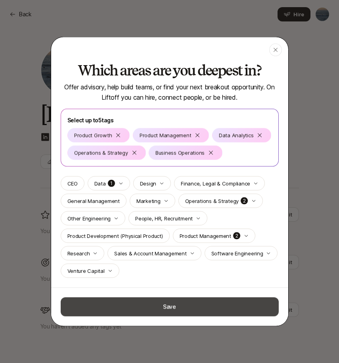
click at [123, 305] on button "Save" at bounding box center [170, 306] width 218 height 19
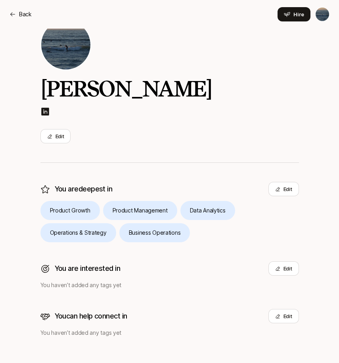
scroll to position [41, 0]
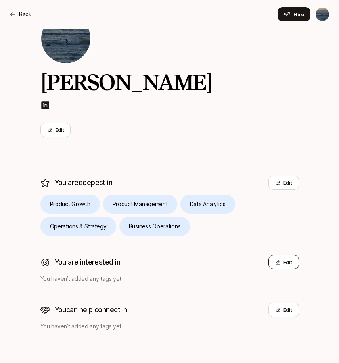
click at [278, 264] on icon at bounding box center [277, 261] width 5 height 5
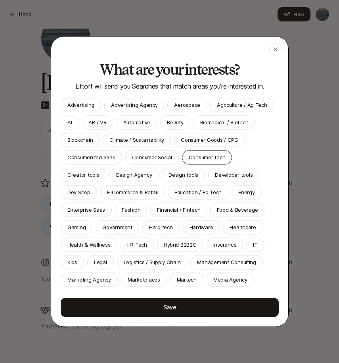
click at [196, 155] on p "Consumer tech" at bounding box center [206, 157] width 37 height 8
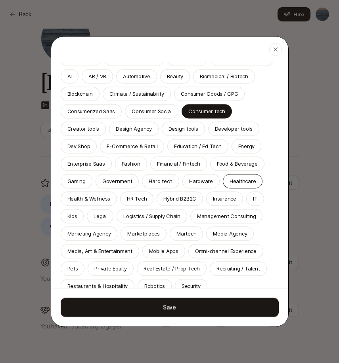
scroll to position [86, 0]
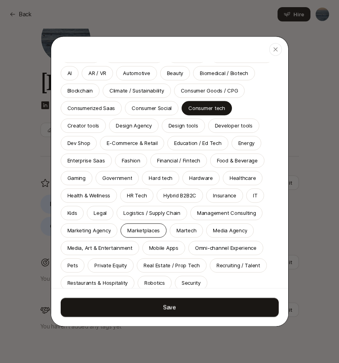
click at [152, 232] on p "Marketplaces" at bounding box center [143, 230] width 33 height 8
click at [76, 75] on div "AI" at bounding box center [70, 73] width 18 height 14
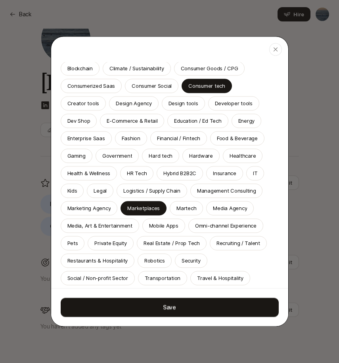
scroll to position [107, 0]
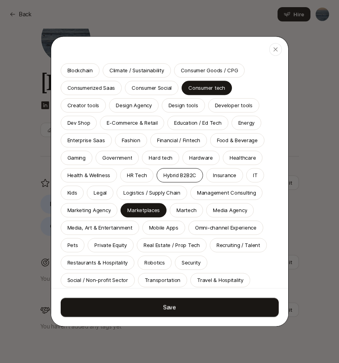
click at [175, 173] on p "Hybrid B2B2C" at bounding box center [179, 175] width 33 height 8
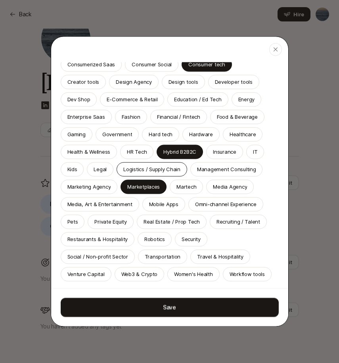
scroll to position [151, 0]
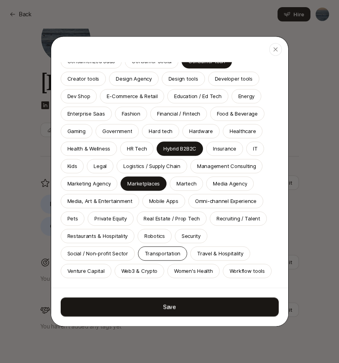
click at [174, 253] on p "Transportation" at bounding box center [163, 253] width 36 height 8
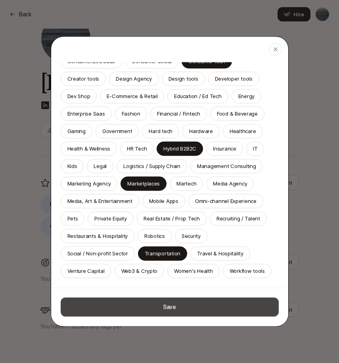
click at [105, 300] on button "Save" at bounding box center [170, 306] width 218 height 19
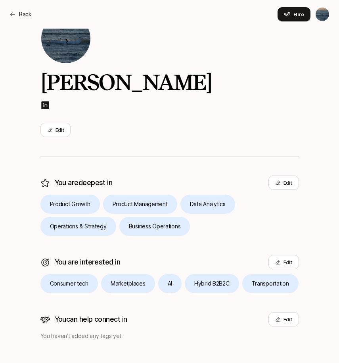
scroll to position [50, 0]
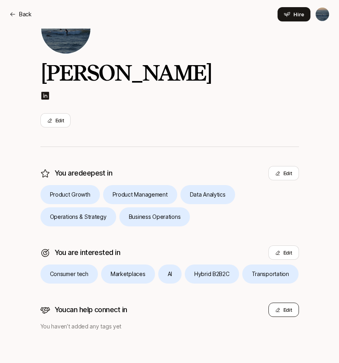
click at [285, 314] on button "Edit" at bounding box center [284, 309] width 31 height 14
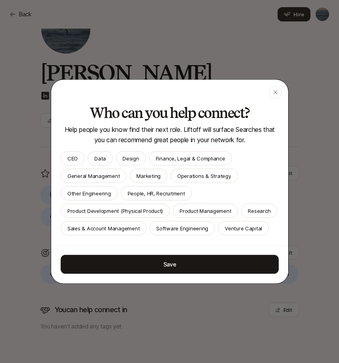
click at [77, 162] on p "CEO" at bounding box center [72, 158] width 10 height 8
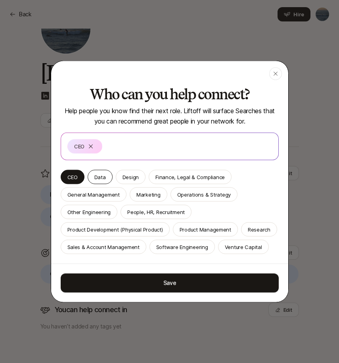
click at [107, 173] on div "Data" at bounding box center [100, 177] width 25 height 14
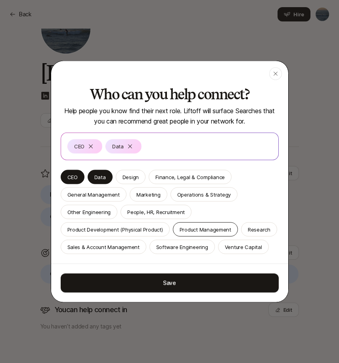
click at [190, 231] on p "Product Management" at bounding box center [206, 229] width 52 height 8
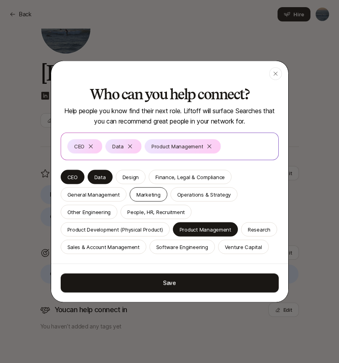
click at [146, 194] on p "Marketing" at bounding box center [148, 194] width 24 height 8
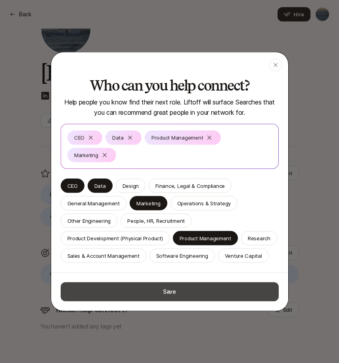
click at [207, 282] on button "Save" at bounding box center [170, 291] width 218 height 19
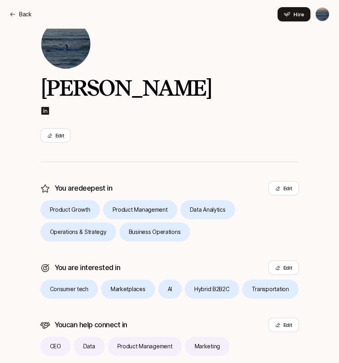
scroll to position [0, 0]
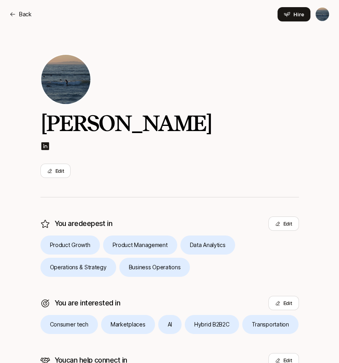
click at [67, 91] on img at bounding box center [65, 79] width 49 height 49
click at [63, 166] on button "Edit" at bounding box center [55, 170] width 31 height 14
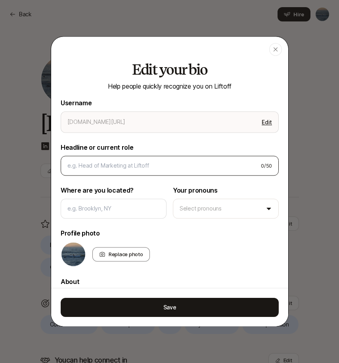
type textarea "x"
type input "alex"
type textarea "x"
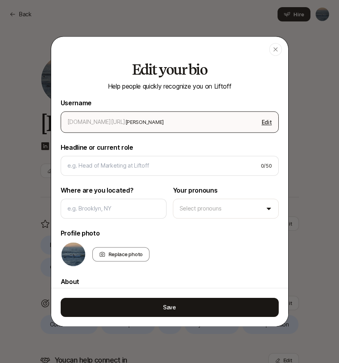
click at [159, 127] on div "app.liftoff.xyz/ alex Edit" at bounding box center [170, 121] width 218 height 21
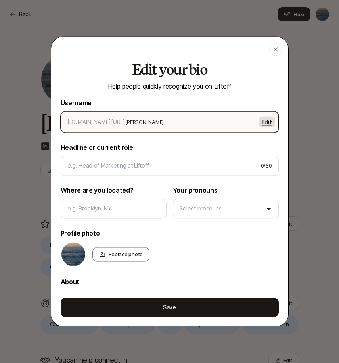
click at [260, 122] on button "Edit" at bounding box center [267, 121] width 17 height 11
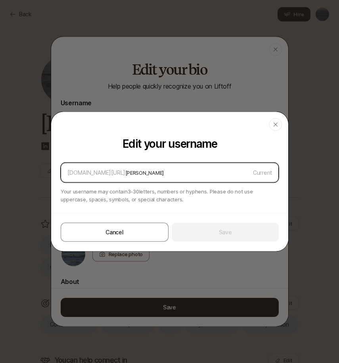
click at [175, 174] on input "alex" at bounding box center [187, 173] width 125 height 10
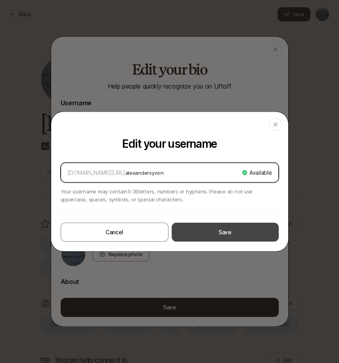
type input "alexandersyoon"
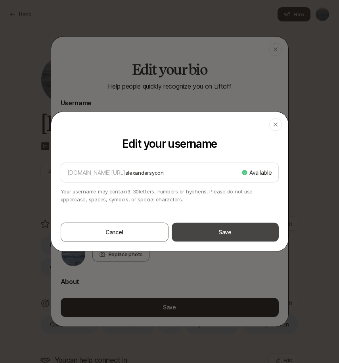
click at [196, 226] on button "Save" at bounding box center [225, 232] width 107 height 19
type input "alexandersyoon"
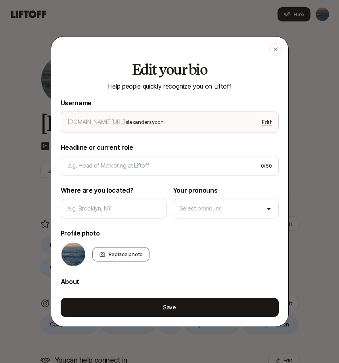
type textarea "x"
click at [167, 175] on div "0 / 50" at bounding box center [170, 165] width 218 height 20
click at [165, 173] on div "0 / 50" at bounding box center [170, 165] width 218 height 20
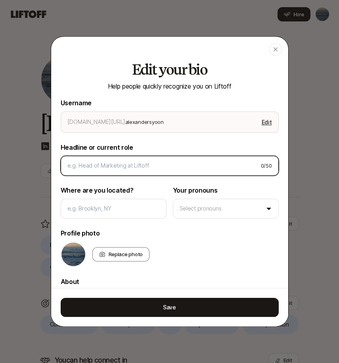
click at [153, 165] on input at bounding box center [160, 166] width 187 height 10
type input "G"
type textarea "x"
type input "Gr"
type textarea "x"
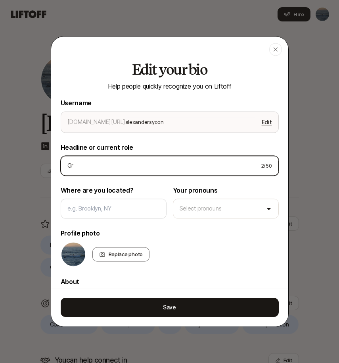
type input "Grw"
type textarea "x"
type input "Gr"
type textarea "x"
type input "Gro"
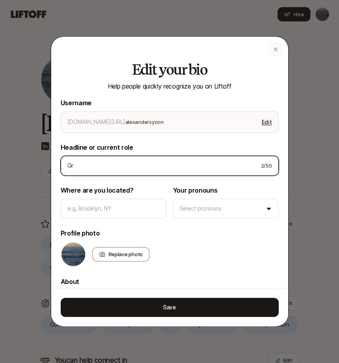
type textarea "x"
type input "Grow"
type textarea "x"
type input "Growt"
type textarea "x"
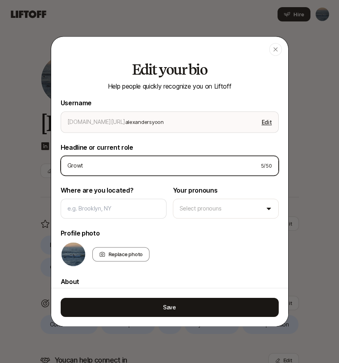
type input "Growth"
type textarea "x"
type input "Growth"
type textarea "x"
type input "Growth p"
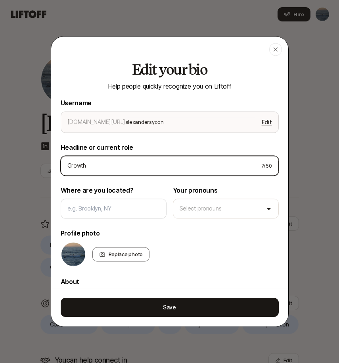
type textarea "x"
type input "Growth pr"
type textarea "x"
type input "Growth p"
type textarea "x"
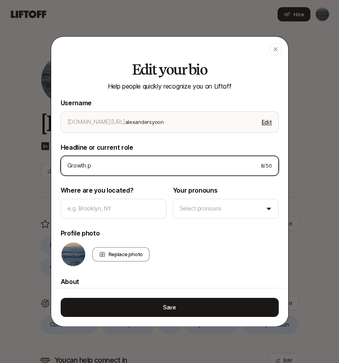
type input "Growth"
type textarea "x"
type input "Growth P"
type textarea "x"
type input "Growth Pr"
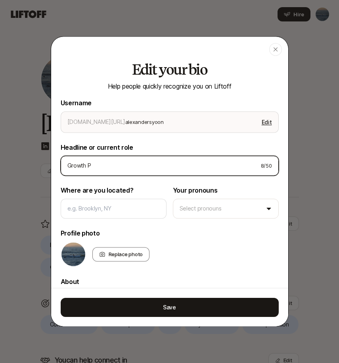
type textarea "x"
type input "Growth Pro"
type textarea "x"
type input "Growth Prod"
type textarea "x"
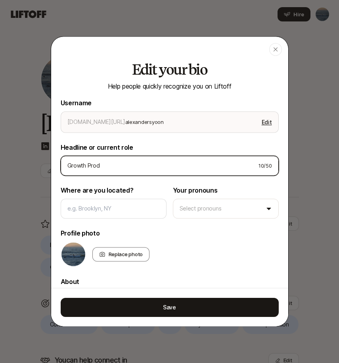
type input "Growth Produ"
type textarea "x"
type input "Growth Produc"
type textarea "x"
type input "Growth Product"
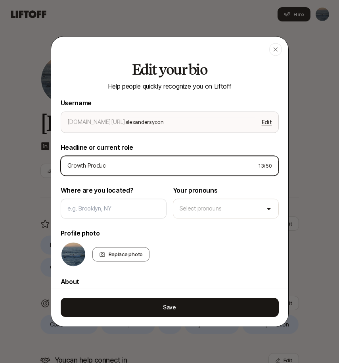
type textarea "x"
type input "Growth Product"
type textarea "x"
type input "Growth Product M"
type textarea "x"
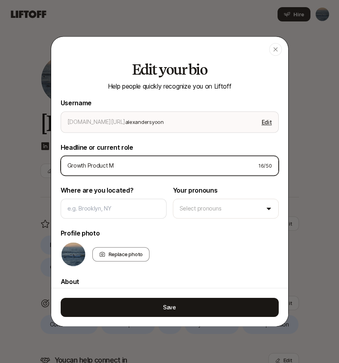
type input "Growth Product Ma"
type textarea "x"
type input "Growth Product Man"
type textarea "x"
type input "Growth Product Mana"
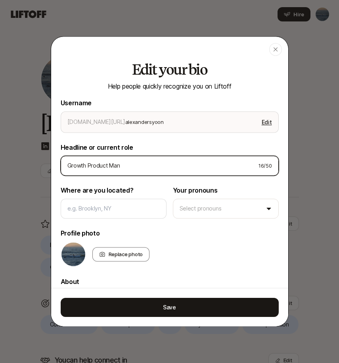
type textarea "x"
type input "Growth Product Manag"
type textarea "x"
type input "Growth Product Manage"
type textarea "x"
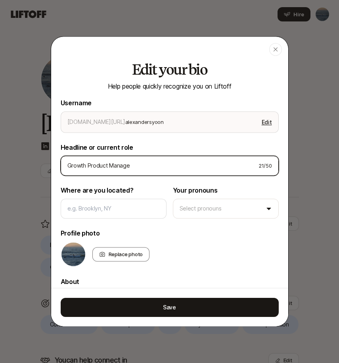
type input "Growth Product Manager"
type textarea "x"
type input "Growth Product Manager"
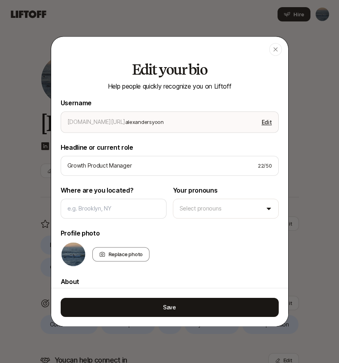
click at [156, 149] on p "Headline or current role" at bounding box center [170, 147] width 218 height 10
click at [125, 207] on input at bounding box center [113, 208] width 92 height 10
type input "S"
type textarea "x"
type input "San"
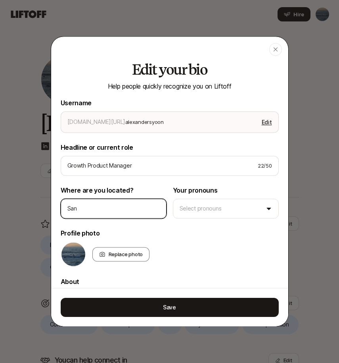
type textarea "x"
type input "San"
type textarea "x"
type input "San F"
type textarea "x"
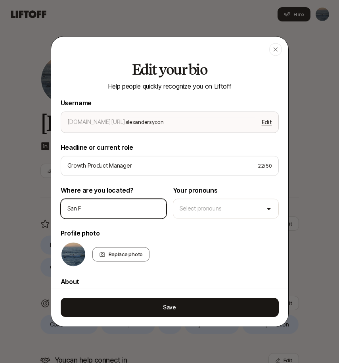
type input "San Fr"
type textarea "x"
type input "San Fra"
type textarea "x"
type input "San Fran"
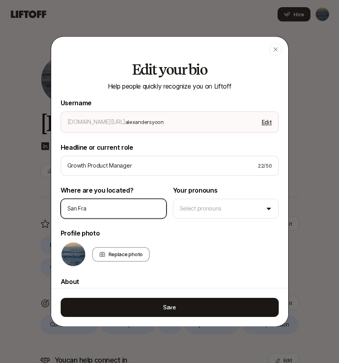
type textarea "x"
type input "San Frans"
type textarea "x"
type input "San Fransc"
type textarea "x"
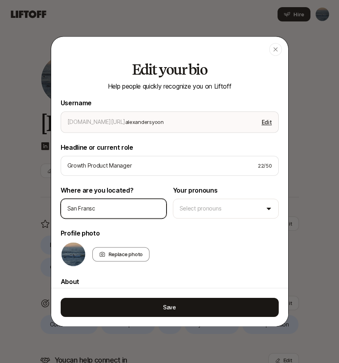
type input "San Fransci"
type textarea "x"
type input "San Fransc"
type textarea "x"
type input "San Frans"
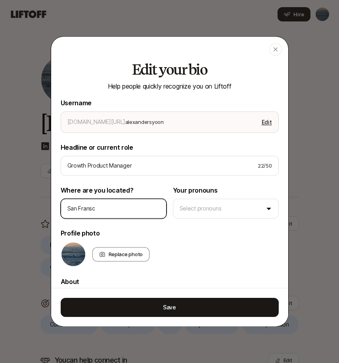
type textarea "x"
type input "San Fran"
type textarea "x"
type input "San Franc"
type textarea "x"
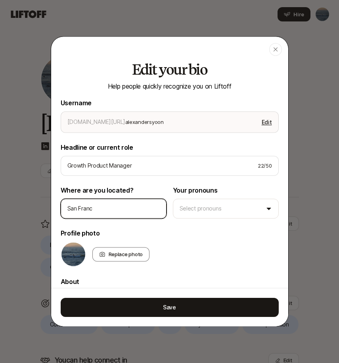
type input "San Franci"
type textarea "x"
type input "San Francis"
type textarea "x"
type input "San Francisc"
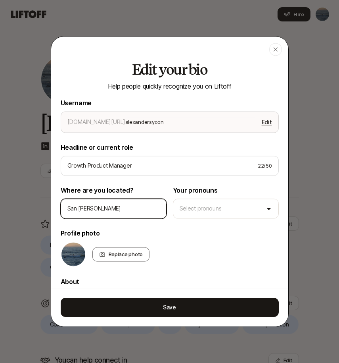
type textarea "x"
type input "San Francisco"
type textarea "x"
type input "San Francisco"
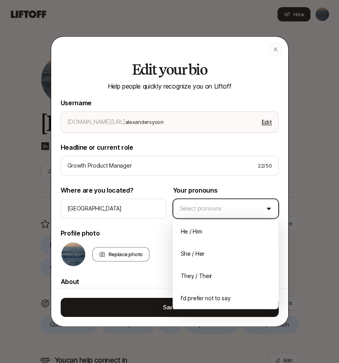
click at [205, 201] on body "Home Searches People Your Private Network Hire Hire Invite 10 /10 Alex Edit You…" at bounding box center [169, 181] width 339 height 363
type textarea "x"
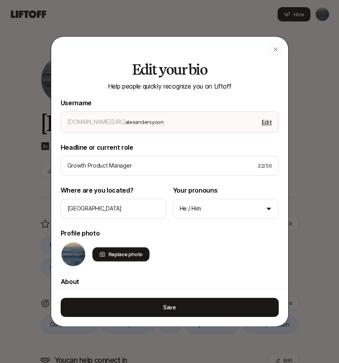
click at [116, 255] on div "Replace photo" at bounding box center [121, 254] width 58 height 14
click at [148, 259] on input "Replace photo" at bounding box center [149, 260] width 2 height 2
type input "C:\fakepath\U+A_digital-51 (1).jpg"
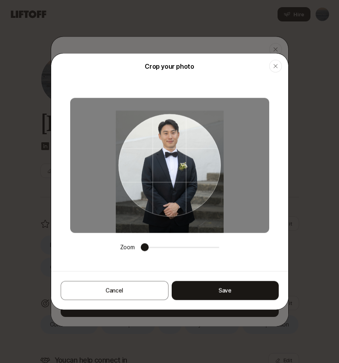
drag, startPoint x: 192, startPoint y: 156, endPoint x: 188, endPoint y: 192, distance: 36.4
click at [188, 192] on div at bounding box center [169, 165] width 102 height 102
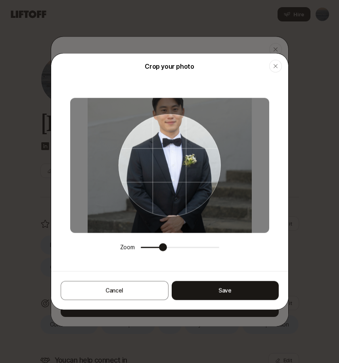
click at [159, 246] on span at bounding box center [163, 247] width 8 height 8
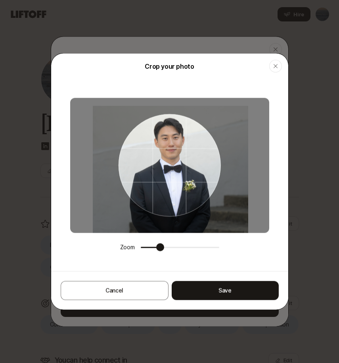
drag, startPoint x: 175, startPoint y: 162, endPoint x: 176, endPoint y: 192, distance: 29.8
click at [176, 192] on div at bounding box center [169, 165] width 102 height 102
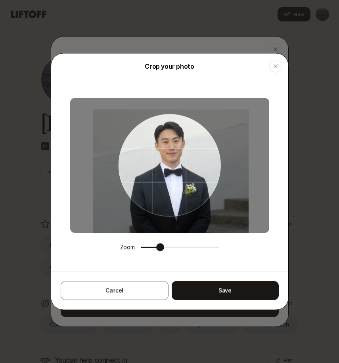
click at [176, 196] on div at bounding box center [169, 165] width 102 height 102
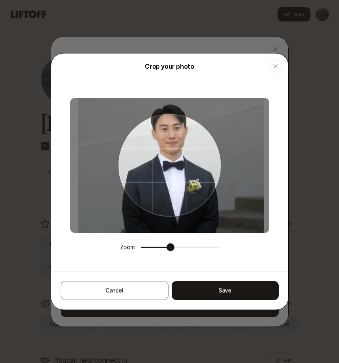
click at [169, 248] on span at bounding box center [171, 247] width 8 height 8
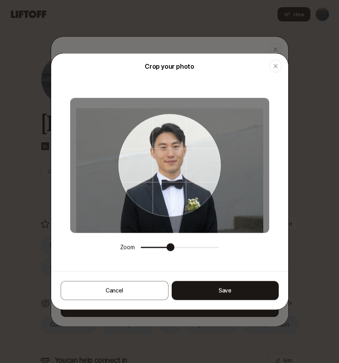
drag, startPoint x: 194, startPoint y: 176, endPoint x: 192, endPoint y: 200, distance: 23.5
click at [192, 200] on div at bounding box center [169, 165] width 102 height 102
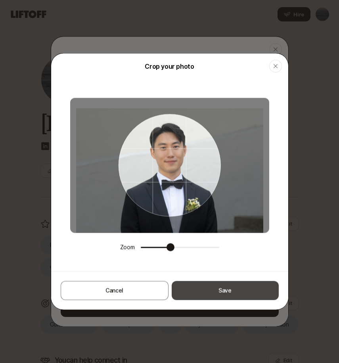
click at [244, 288] on button "Save" at bounding box center [225, 290] width 107 height 19
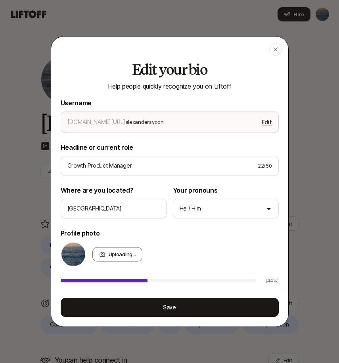
type textarea "x"
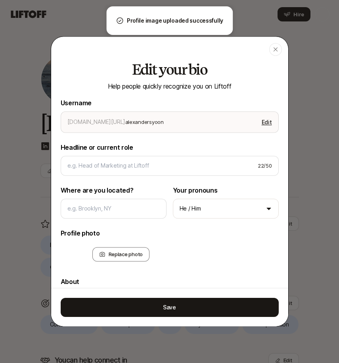
type textarea "x"
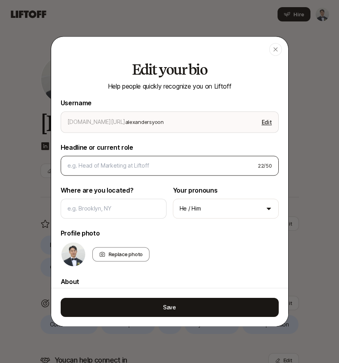
click at [199, 173] on div "22 / 50" at bounding box center [170, 165] width 218 height 20
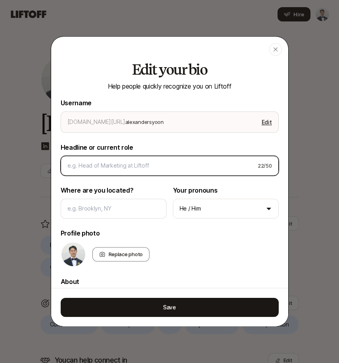
click at [194, 169] on input at bounding box center [159, 166] width 184 height 10
type input "g"
type textarea "x"
type input "gR"
type textarea "x"
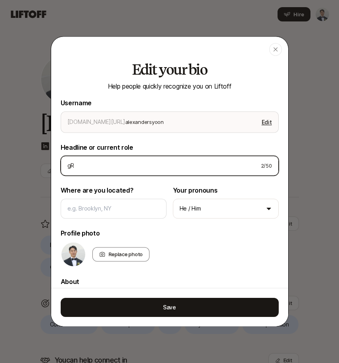
type input "gRW"
type textarea "x"
type input "gR"
type textarea "x"
type input "g"
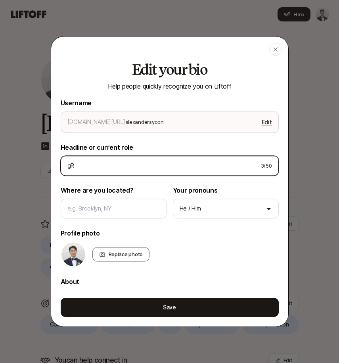
type textarea "x"
type input "G"
type textarea "x"
type input "Gr"
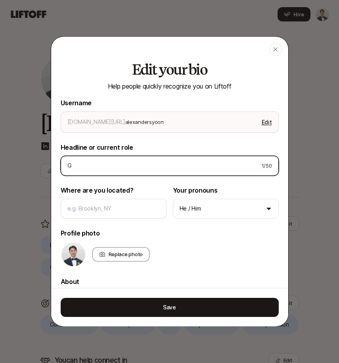
type textarea "x"
type input "Gro"
type textarea "x"
type input "Grow"
type textarea "x"
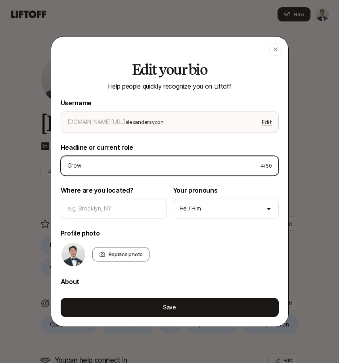
type input "Growt"
type textarea "x"
type input "Growth"
type textarea "x"
type input "Growth"
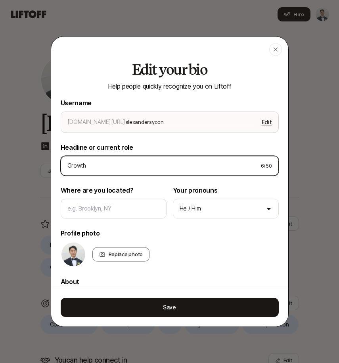
type textarea "x"
type input "Growth P"
type textarea "x"
type input "Growth Pr"
type textarea "x"
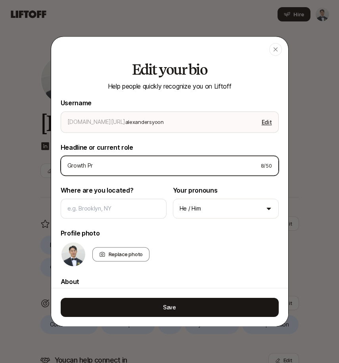
type input "Growth Pro"
type textarea "x"
type input "Growth Prod"
type textarea "x"
type input "Growth Produ"
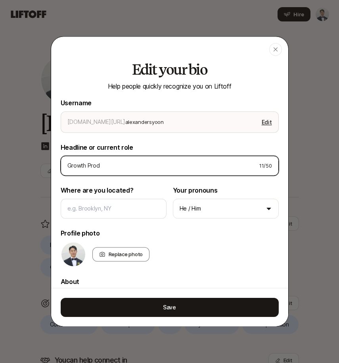
type textarea "x"
type input "Growth Produc"
type textarea "x"
type input "Growth Product"
type textarea "x"
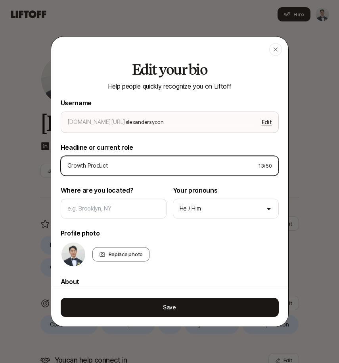
type input "Growth Product"
type textarea "x"
type input "Growth Product M"
type textarea "x"
type input "Growth Product Ma"
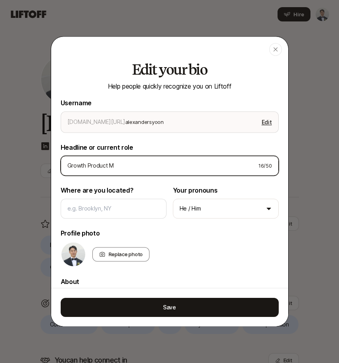
type textarea "x"
type input "Growth Product Man"
type textarea "x"
type input "Growth Product Mana"
type textarea "x"
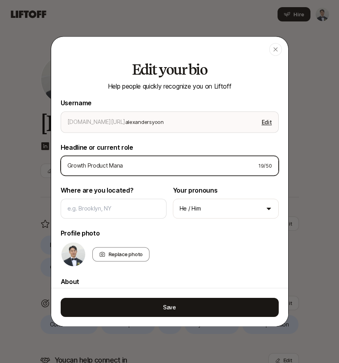
type input "Growth Product Manag"
type textarea "x"
type input "Growth Product Manage"
type textarea "x"
type input "Growth Product Manager"
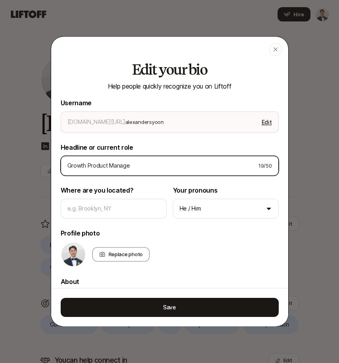
type textarea "x"
type input "Growth Product Manager"
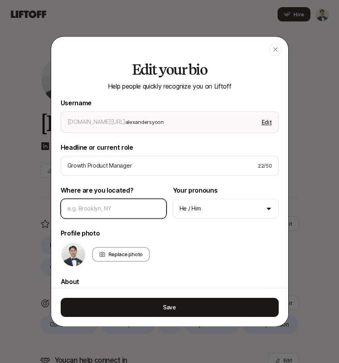
type input "S"
type textarea "x"
type input "Sa"
type textarea "x"
type input "San"
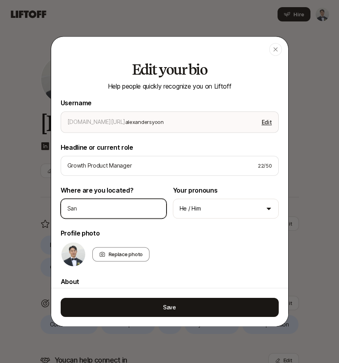
type textarea "x"
type input "San"
type textarea "x"
type input "San F"
type textarea "x"
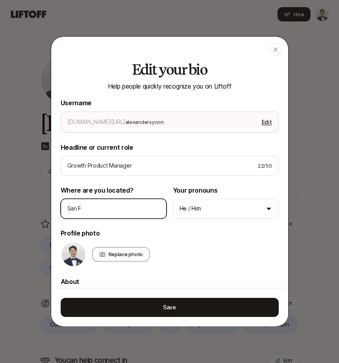
type input "San Fr"
type textarea "x"
type input "San Fra"
type textarea "x"
type input "San Fran"
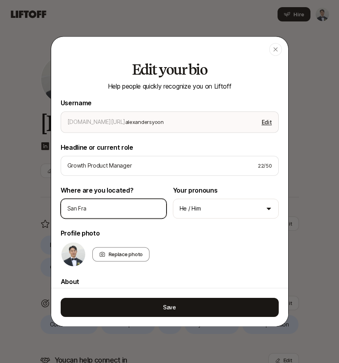
type textarea "x"
type input "San Franc"
type textarea "x"
type input "San Franci"
type textarea "x"
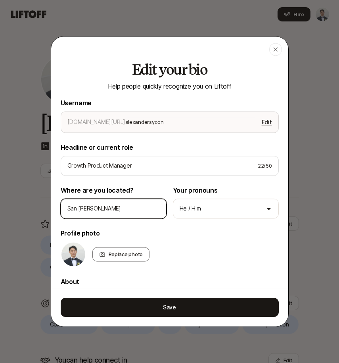
type input "San Francis"
type textarea "x"
type input "San Francisc"
type textarea "x"
type input "San Francisco"
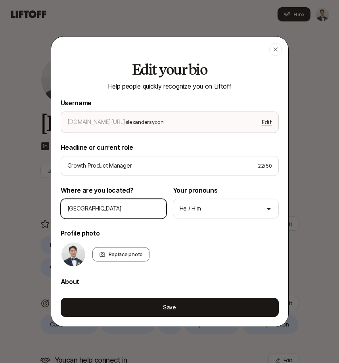
type textarea "x"
type input "San Francisco"
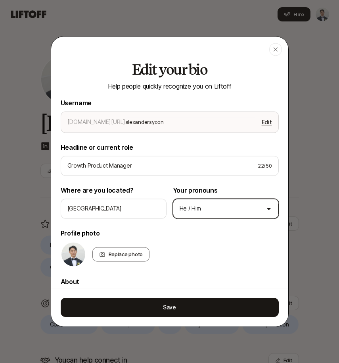
click at [212, 217] on body "Home Searches People Your Private Network Hire Hire Invite 10 /10 Alex Edit You…" at bounding box center [169, 181] width 339 height 363
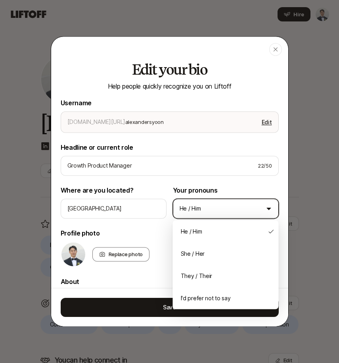
click at [155, 228] on body "Home Searches People Your Private Network Hire Hire Invite 10 /10 Alex Edit You…" at bounding box center [169, 181] width 339 height 363
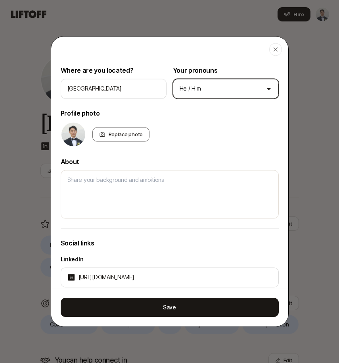
scroll to position [140, 0]
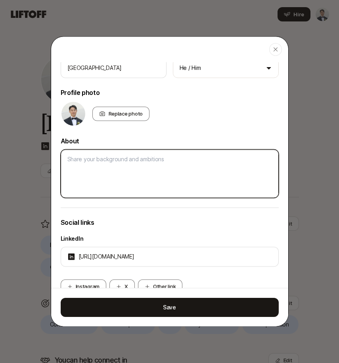
click at [150, 172] on textarea at bounding box center [170, 173] width 218 height 48
paste textarea "’m a Growth Product Manager who loves scaling consumer AI products through data…"
type textarea "’m a Growth Product Manager who loves scaling consumer AI products through data…"
type textarea "x"
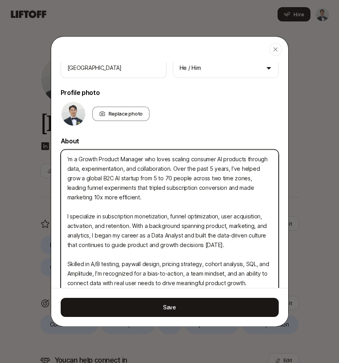
scroll to position [145, 0]
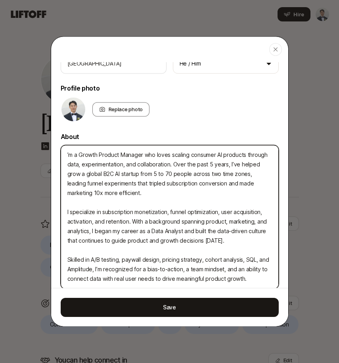
click at [68, 156] on textarea "’m a Growth Product Manager who loves scaling consumer AI products through data…" at bounding box center [170, 217] width 218 height 144
type textarea "I’m a Growth Product Manager who loves scaling consumer AI products through dat…"
type textarea "x"
click at [68, 156] on textarea "I’m a Growth Product Manager who loves scaling consumer AI products through dat…" at bounding box center [170, 217] width 218 height 144
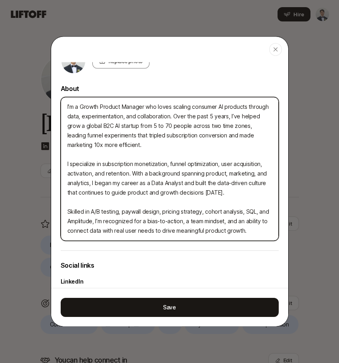
scroll to position [200, 0]
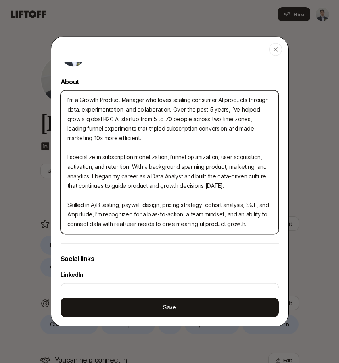
click at [102, 209] on textarea "I’m a Growth Product Manager who loves scaling consumer AI products through dat…" at bounding box center [170, 162] width 218 height 144
type textarea "I’m a Growth Product Manager who loves scaling consumer AI products through dat…"
type textarea "x"
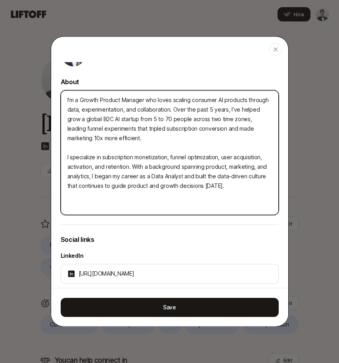
type textarea "I’m a Growth Product Manager who loves scaling consumer AI products through dat…"
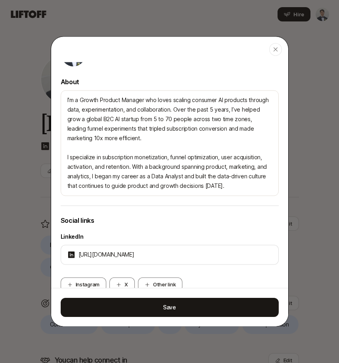
click at [120, 227] on div "LinkedIn https://www.linkedin.com/in/alexandersyoon/" at bounding box center [170, 247] width 218 height 45
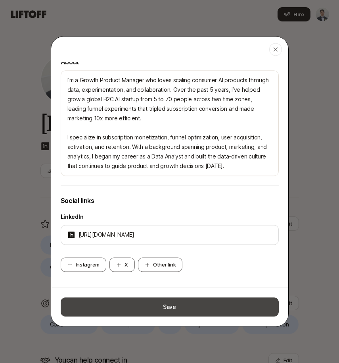
click at [145, 303] on button "Save" at bounding box center [170, 306] width 218 height 19
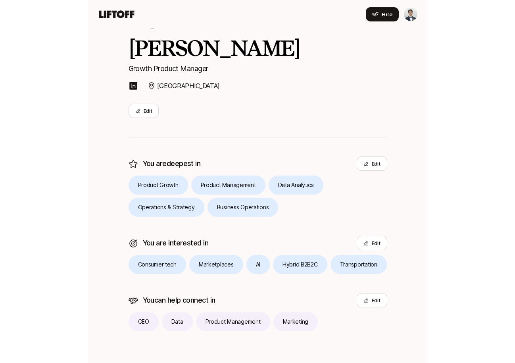
scroll to position [0, 0]
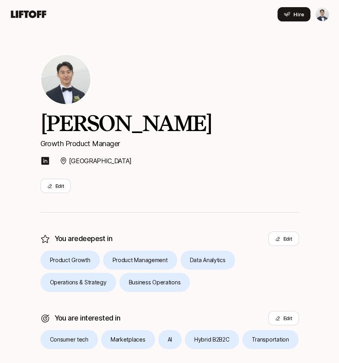
click at [43, 18] on icon at bounding box center [28, 14] width 35 height 8
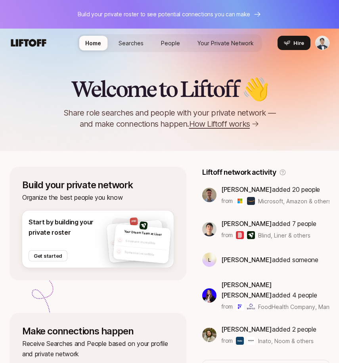
click at [323, 44] on html "Build your private roster to see potential connections you can make Home Search…" at bounding box center [169, 181] width 339 height 363
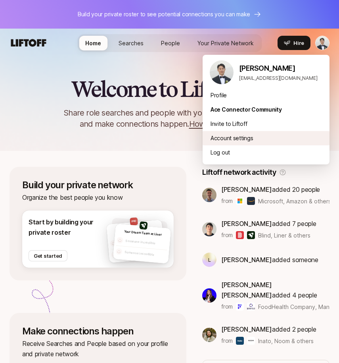
click at [220, 135] on div "Account settings" at bounding box center [266, 138] width 127 height 14
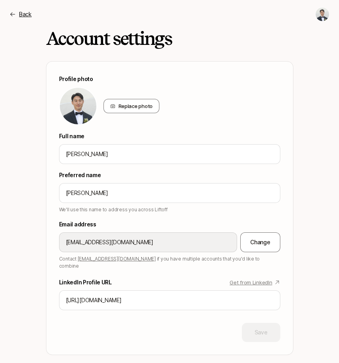
click at [16, 14] on div "Back" at bounding box center [21, 15] width 22 height 10
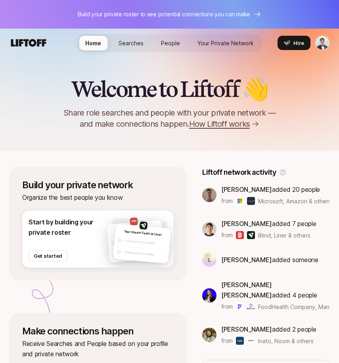
click at [260, 223] on p "Kyum Kim added 7 people" at bounding box center [268, 223] width 95 height 10
click at [243, 228] on div "Kyum Kim added 7 people from Blind, Liner & others" at bounding box center [268, 228] width 95 height 21
click at [247, 231] on img at bounding box center [251, 235] width 8 height 8
click at [247, 232] on img at bounding box center [251, 235] width 8 height 8
click at [202, 232] on div "Kyum Kim added 7 people from Blind, Liner & others" at bounding box center [265, 228] width 127 height 21
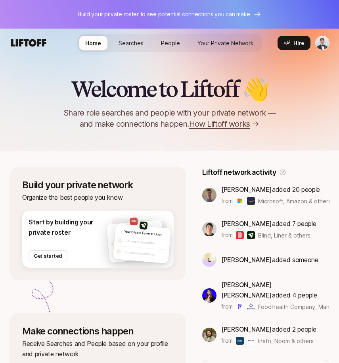
click at [202, 228] on img at bounding box center [209, 229] width 14 height 14
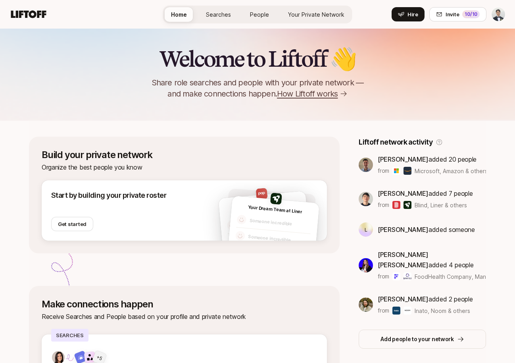
scroll to position [49, 0]
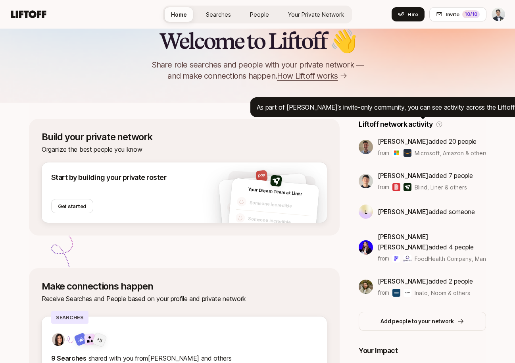
click at [435, 111] on p "As part of Liftoff’s invite-only community, you can see activity across the Lif…" at bounding box center [399, 107] width 284 height 10
click at [440, 80] on div "Welcome to Liftoff 👋 Share role searches and people with your private network —…" at bounding box center [257, 55] width 515 height 52
